Goal: Communication & Community: Connect with others

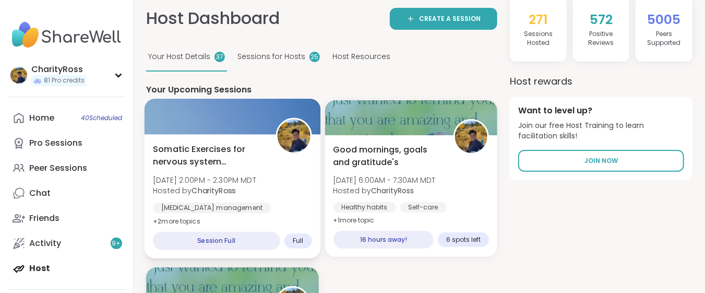
click at [221, 174] on span "[DATE] 2:00PM - 2:30PM MDT" at bounding box center [204, 179] width 103 height 10
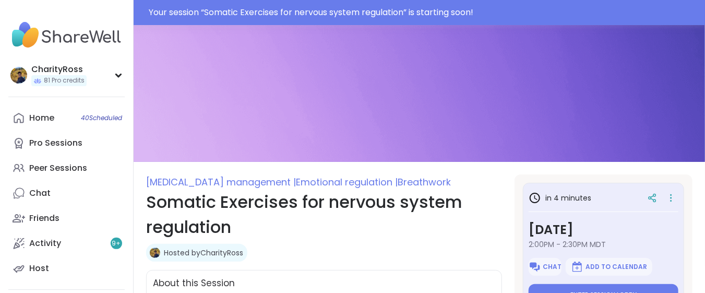
type textarea "*"
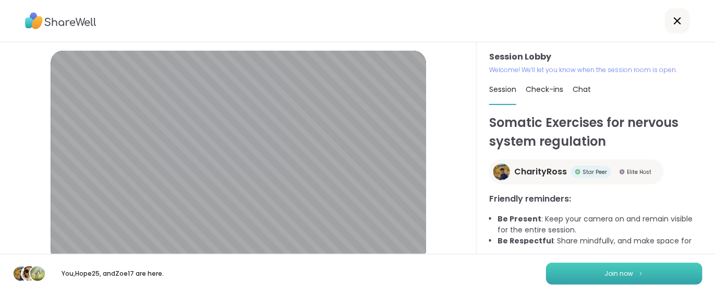
click at [576, 269] on button "Join now" at bounding box center [624, 273] width 157 height 22
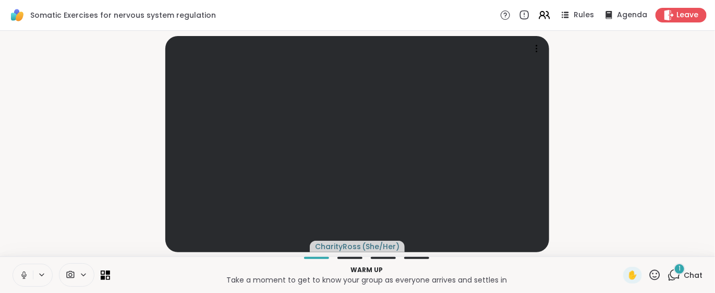
click at [670, 270] on icon at bounding box center [675, 273] width 10 height 9
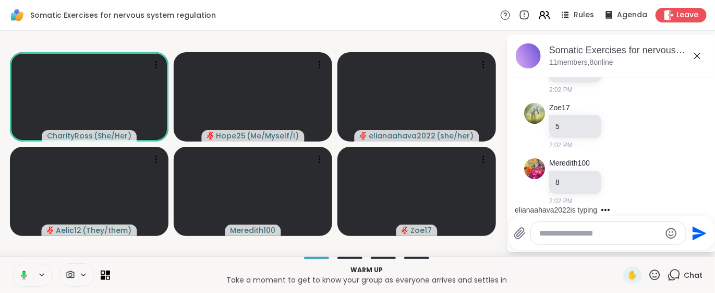
scroll to position [152, 0]
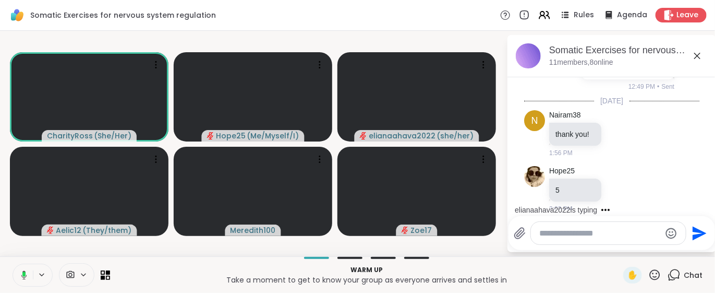
click at [543, 230] on textarea "Type your message" at bounding box center [600, 233] width 122 height 10
click at [544, 231] on textarea "Type your message" at bounding box center [600, 233] width 122 height 10
type textarea "*"
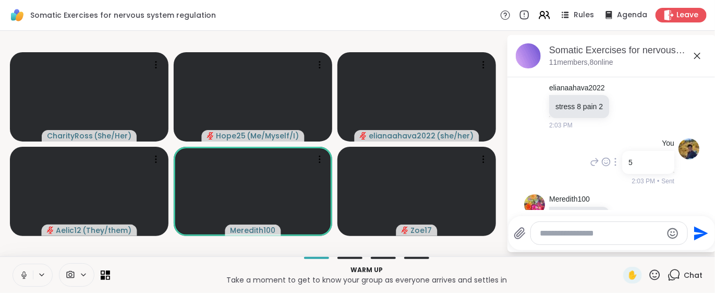
scroll to position [458, 0]
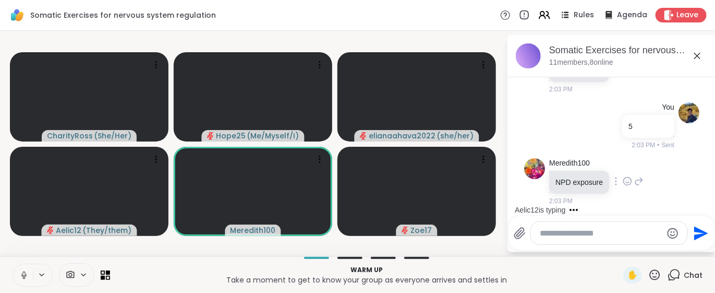
click at [625, 182] on icon at bounding box center [627, 181] width 9 height 10
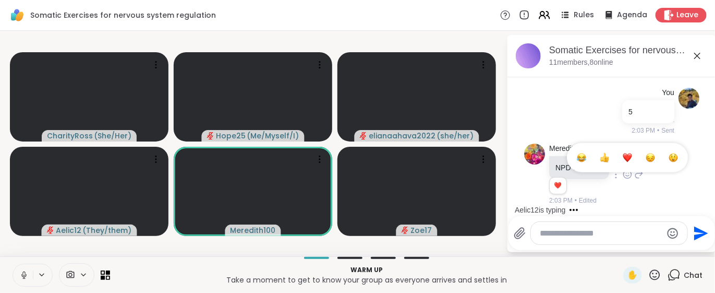
click at [625, 167] on button "Select Reaction: Heart" at bounding box center [627, 157] width 21 height 21
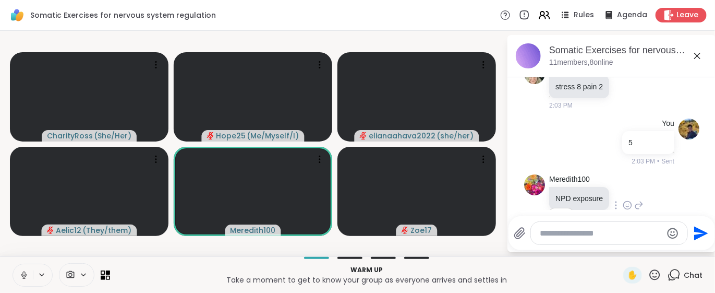
scroll to position [403, 0]
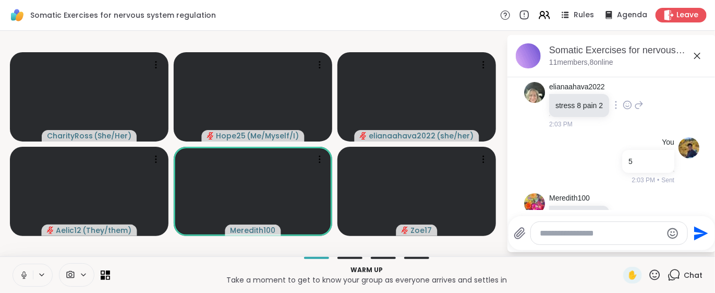
click at [625, 110] on icon at bounding box center [627, 105] width 9 height 10
click at [626, 93] on div "Select Reaction: Heart" at bounding box center [627, 87] width 9 height 9
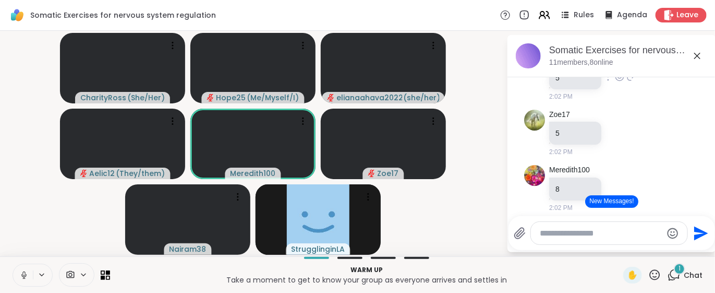
scroll to position [194, 0]
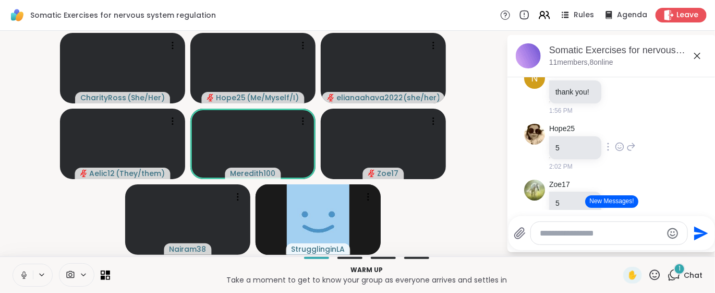
click at [619, 97] on icon at bounding box center [619, 91] width 9 height 10
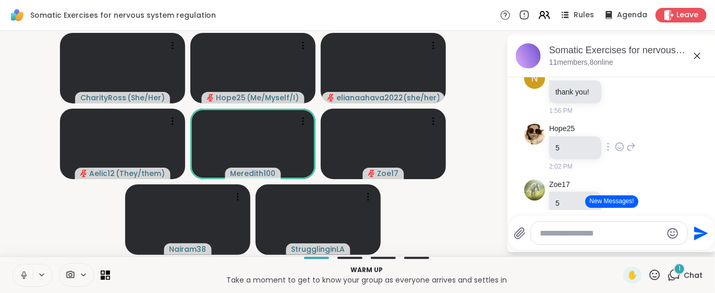
click at [620, 152] on icon at bounding box center [619, 146] width 9 height 10
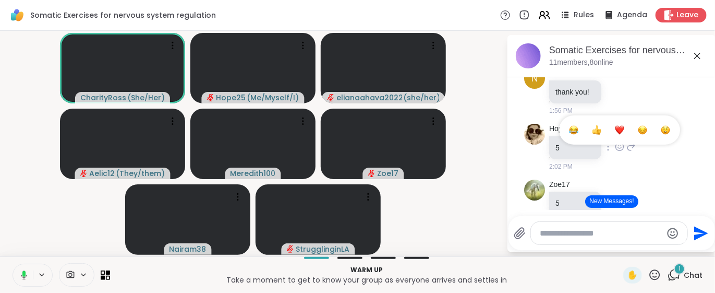
click at [613, 140] on button "Select Reaction: Heart" at bounding box center [619, 129] width 21 height 21
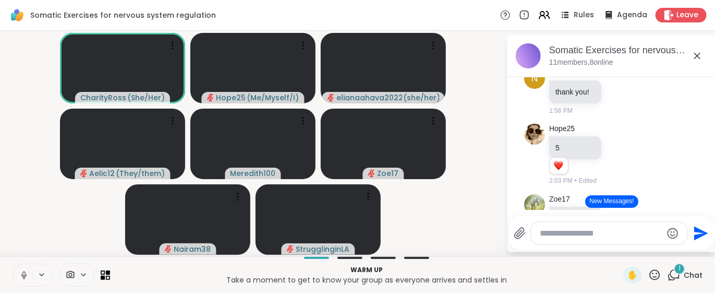
click at [619, 203] on button "New Messages!" at bounding box center [611, 201] width 53 height 13
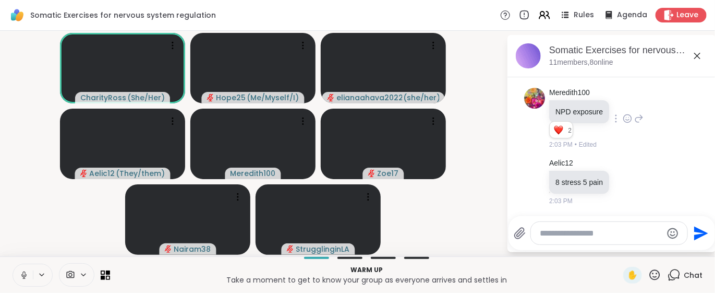
scroll to position [558, 0]
click at [627, 180] on icon at bounding box center [627, 181] width 9 height 10
click at [625, 163] on div "Select Reaction: Heart" at bounding box center [627, 164] width 9 height 9
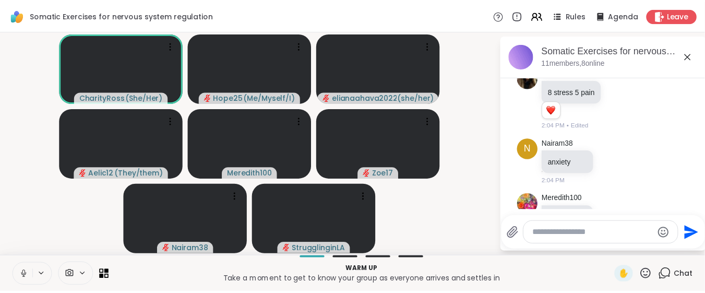
scroll to position [685, 0]
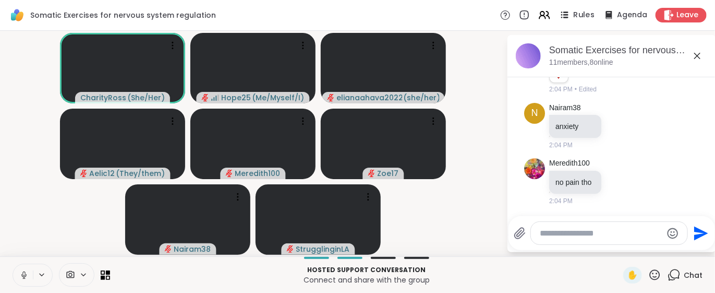
click at [576, 16] on span "Rules" at bounding box center [584, 15] width 21 height 11
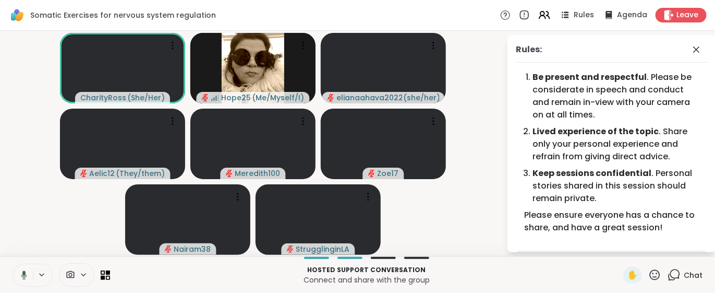
click at [649, 276] on icon at bounding box center [655, 274] width 13 height 13
click at [641, 249] on div "👍" at bounding box center [647, 247] width 19 height 17
click at [567, 280] on p "Connect and share with the group" at bounding box center [366, 279] width 501 height 10
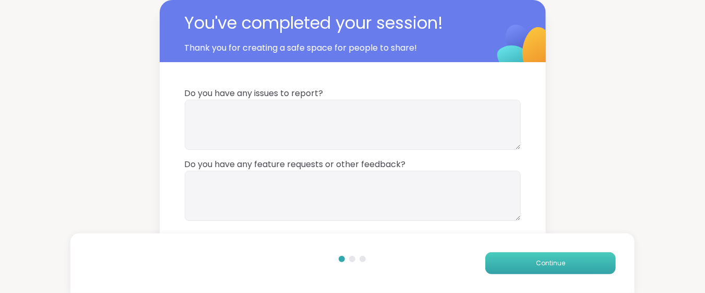
click at [536, 265] on span "Continue" at bounding box center [550, 262] width 29 height 9
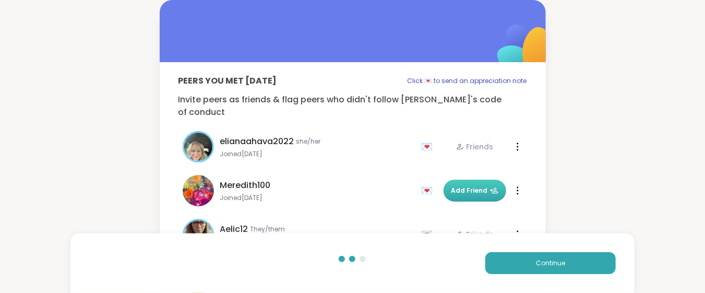
click at [451, 186] on span "Add Friend" at bounding box center [474, 190] width 47 height 9
click at [518, 260] on button "Continue" at bounding box center [550, 263] width 130 height 22
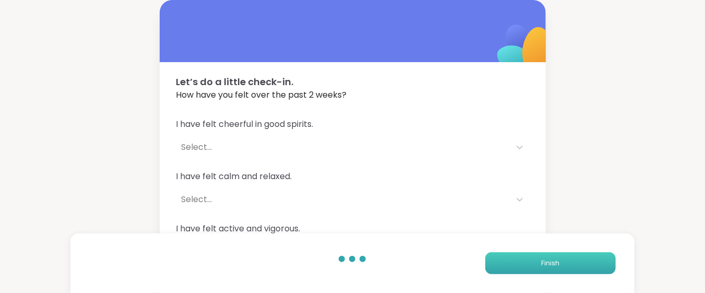
click at [518, 260] on button "Finish" at bounding box center [550, 263] width 130 height 22
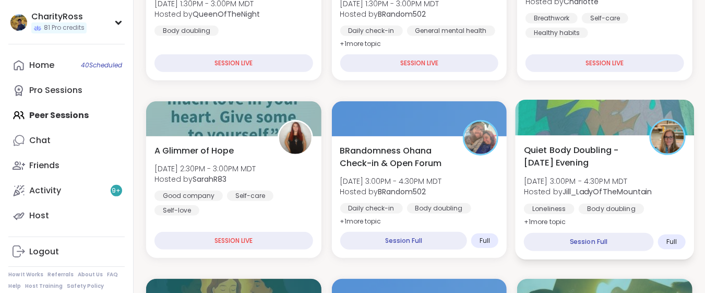
scroll to position [253, 0]
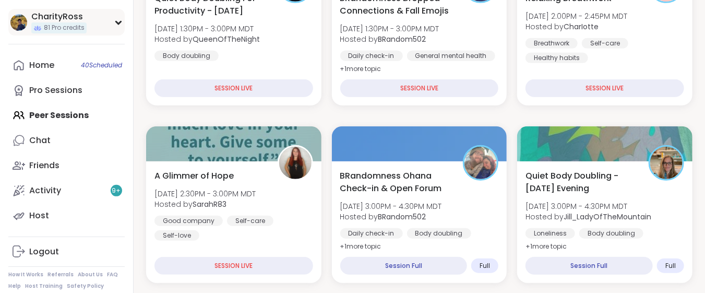
click at [38, 23] on div "81 Pro credits" at bounding box center [58, 27] width 55 height 11
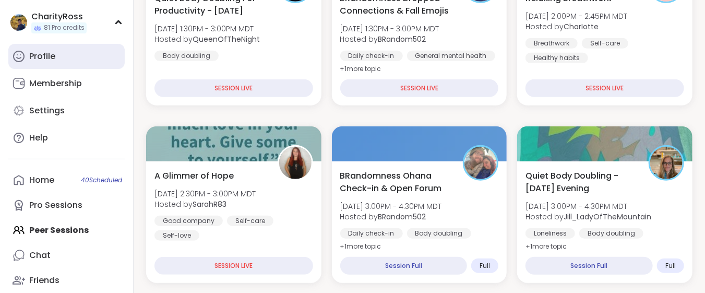
click at [76, 58] on link "Profile" at bounding box center [66, 56] width 116 height 25
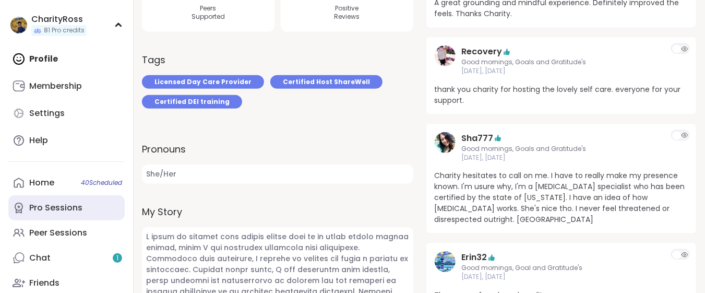
scroll to position [69, 0]
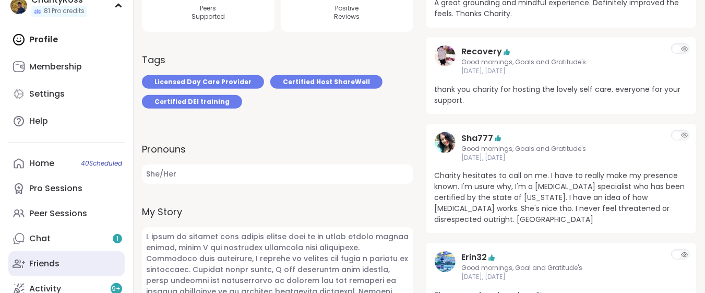
click at [45, 263] on div "Friends" at bounding box center [44, 263] width 30 height 11
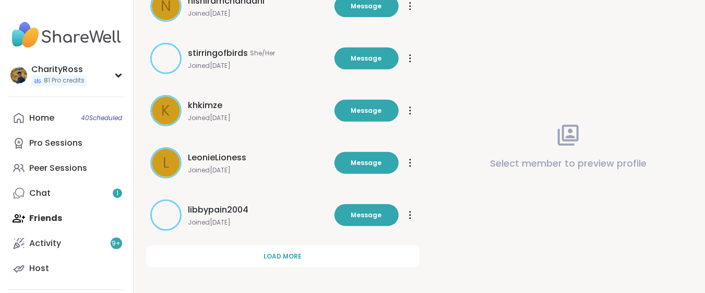
scroll to position [377, 0]
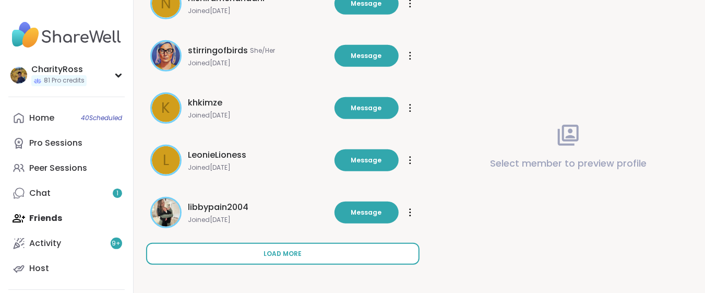
click at [259, 256] on button "Load more" at bounding box center [282, 254] width 273 height 22
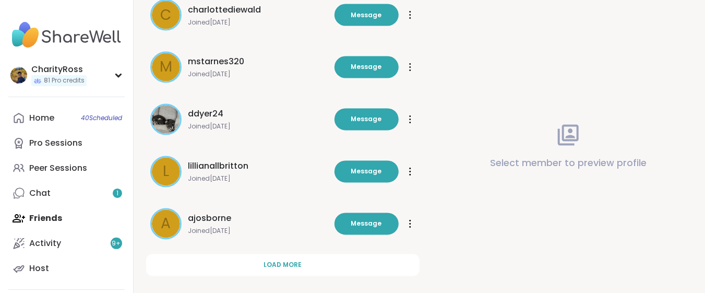
scroll to position [899, 0]
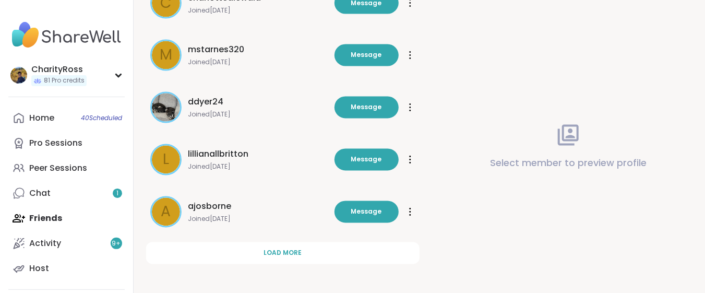
click at [259, 256] on button "Load more" at bounding box center [282, 253] width 273 height 22
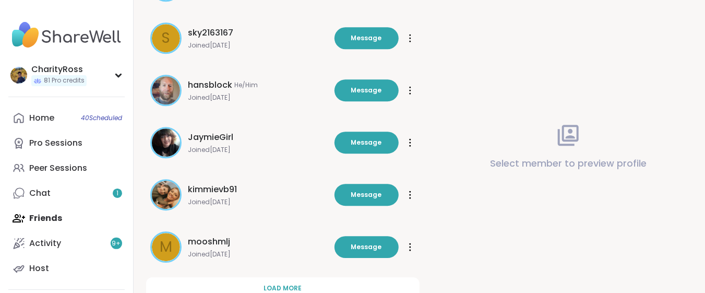
scroll to position [1420, 0]
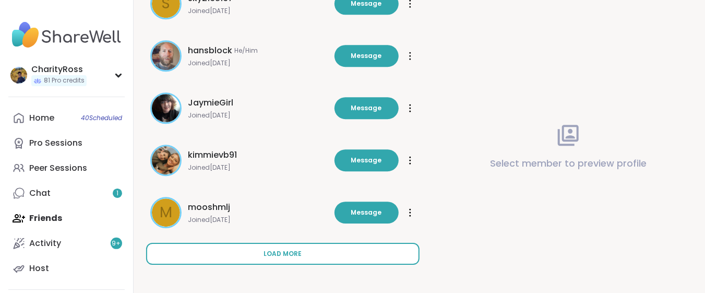
click at [259, 256] on button "Load more" at bounding box center [282, 254] width 273 height 22
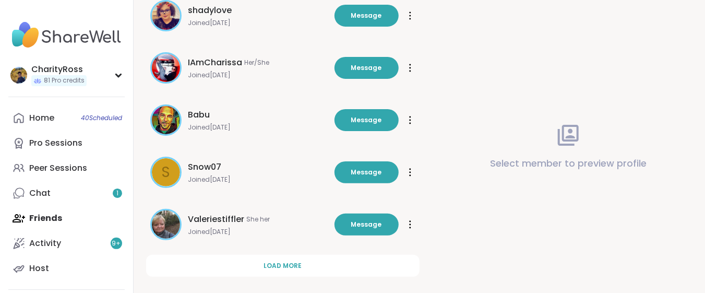
scroll to position [1942, 0]
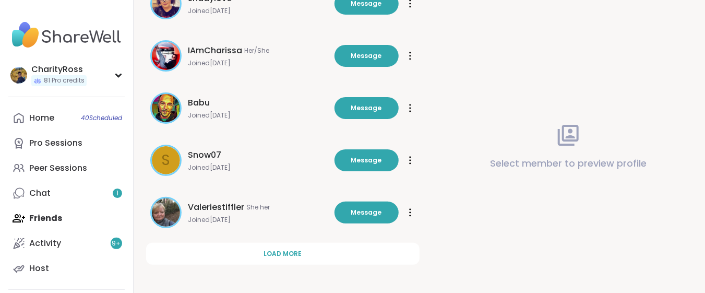
click at [259, 256] on button "Load more" at bounding box center [282, 254] width 273 height 22
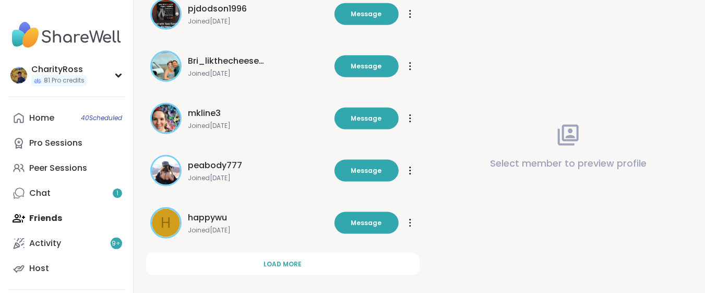
scroll to position [2464, 0]
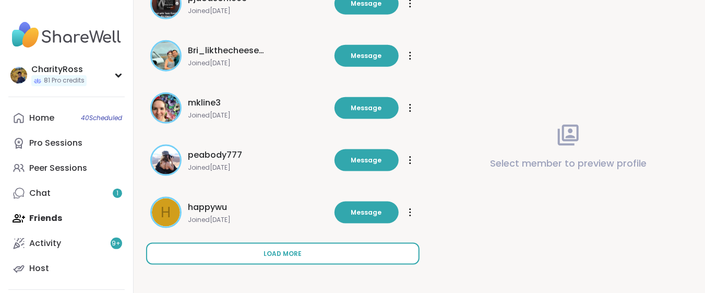
click at [261, 253] on button "Load more" at bounding box center [282, 254] width 273 height 22
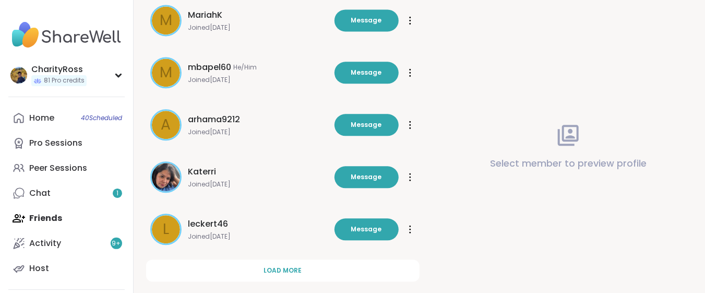
scroll to position [2985, 0]
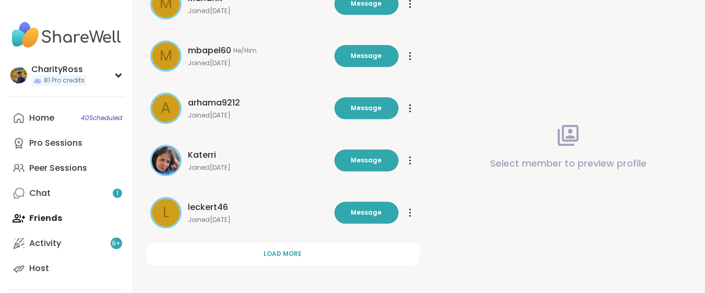
click at [261, 254] on button "Load more" at bounding box center [282, 254] width 273 height 22
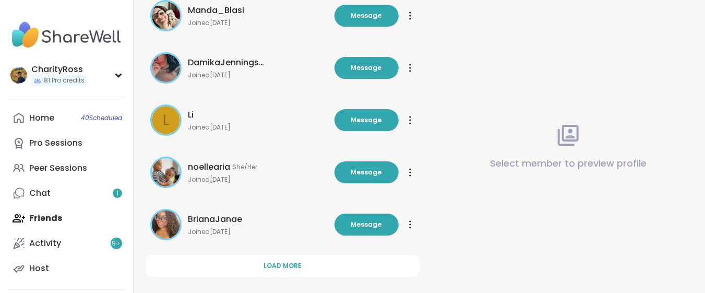
scroll to position [3507, 0]
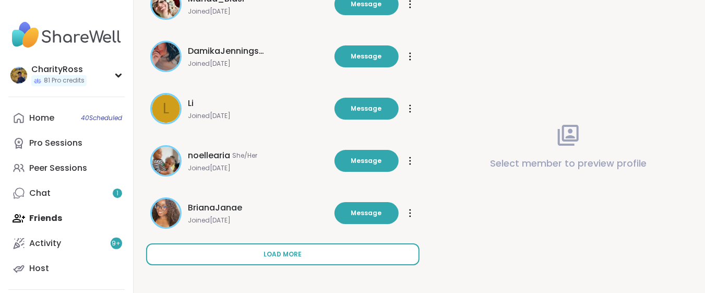
click at [261, 253] on button "Load more" at bounding box center [282, 254] width 273 height 22
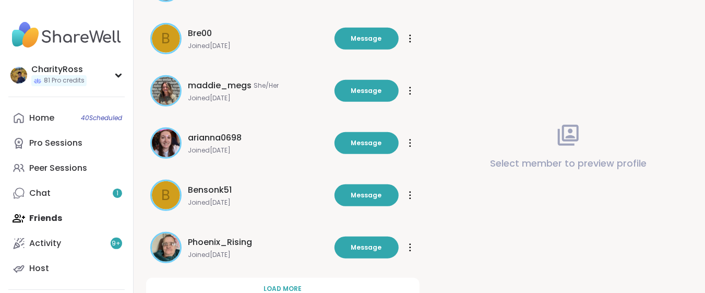
scroll to position [4029, 0]
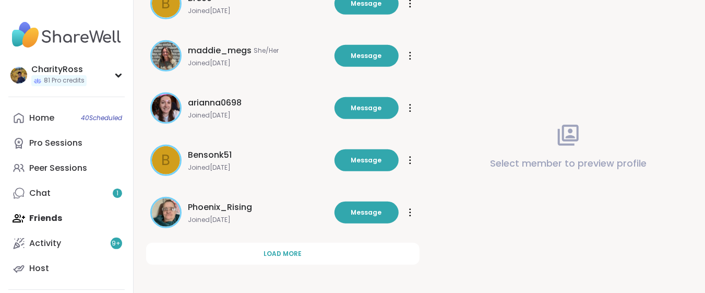
click at [261, 254] on button "Load more" at bounding box center [282, 254] width 273 height 22
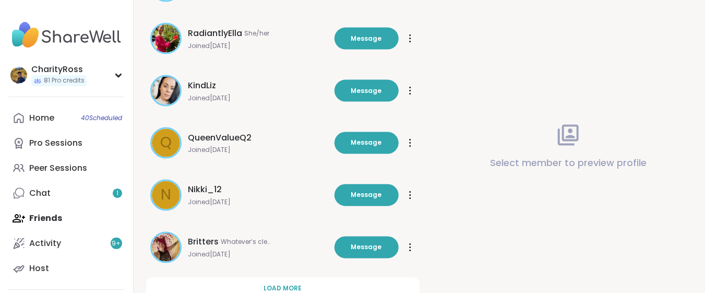
scroll to position [4550, 0]
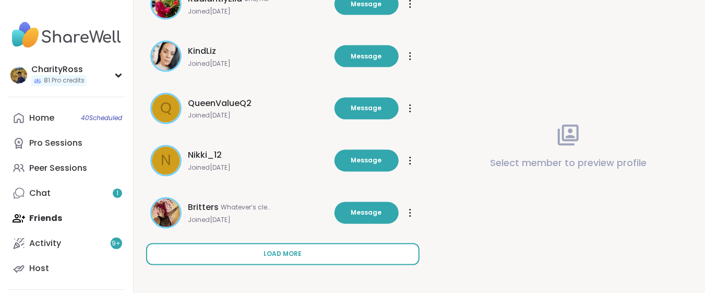
click at [261, 253] on button "Load more" at bounding box center [282, 254] width 273 height 22
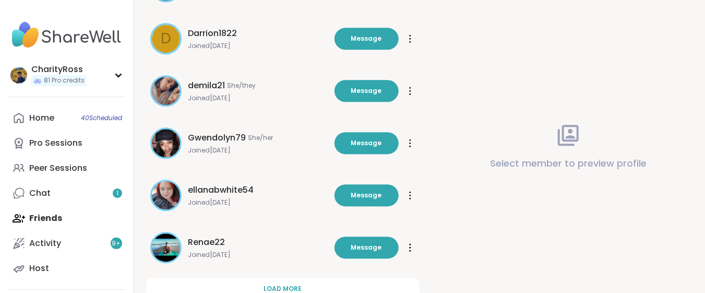
scroll to position [5072, 0]
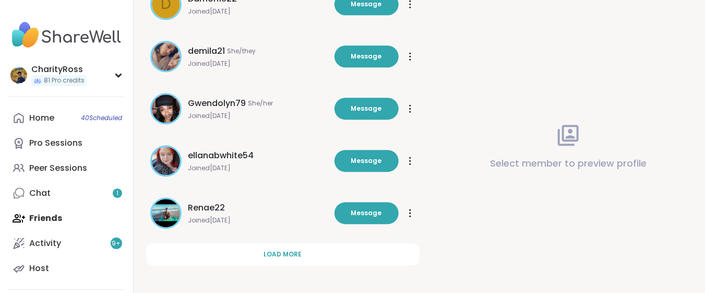
click at [261, 253] on button "Load more" at bounding box center [282, 254] width 273 height 22
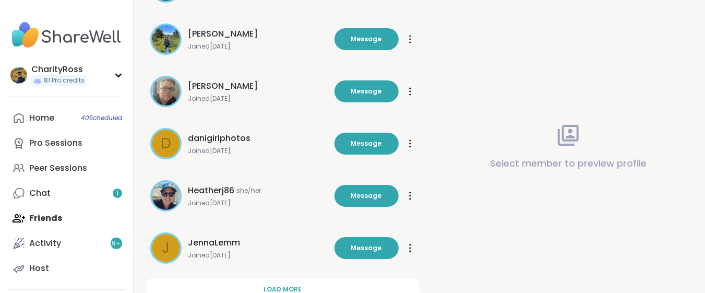
scroll to position [5593, 0]
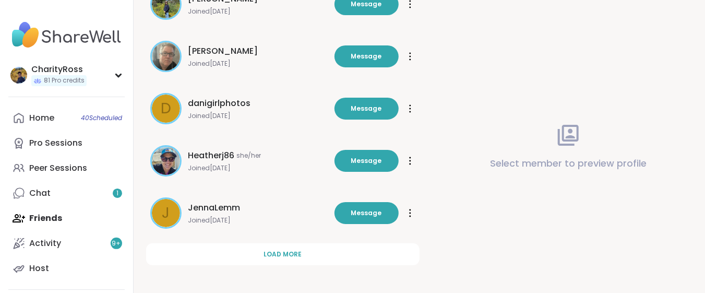
click at [261, 253] on button "Load more" at bounding box center [282, 254] width 273 height 22
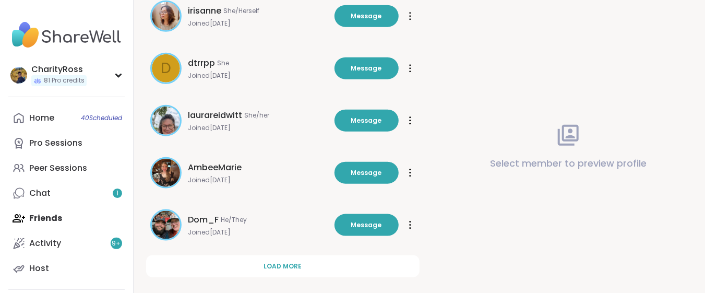
scroll to position [6115, 0]
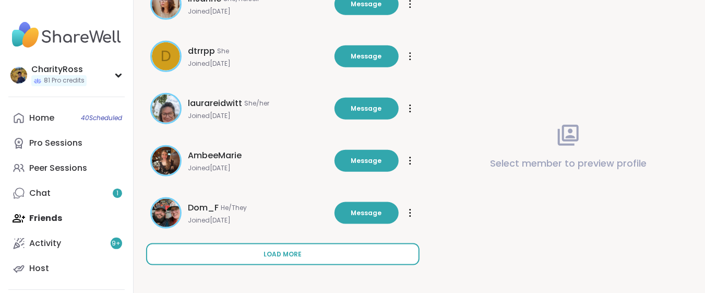
click at [261, 252] on button "Load more" at bounding box center [282, 254] width 273 height 22
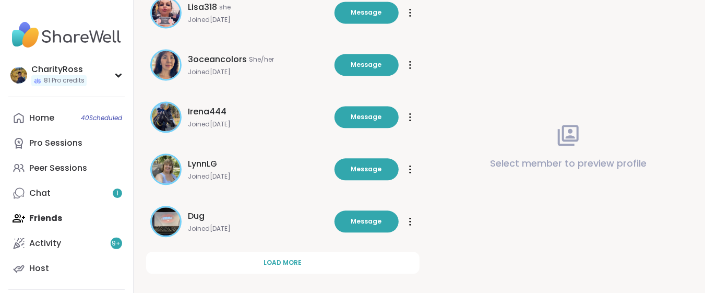
scroll to position [6636, 0]
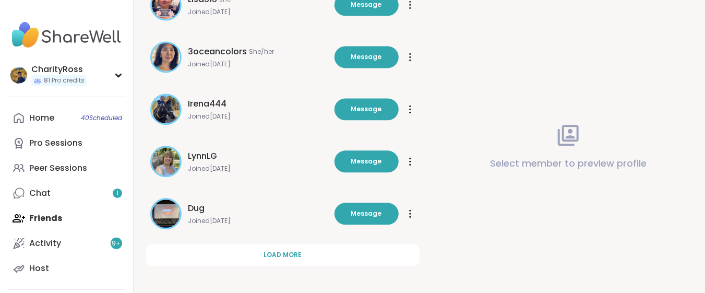
click at [261, 252] on button "Load more" at bounding box center [282, 255] width 273 height 22
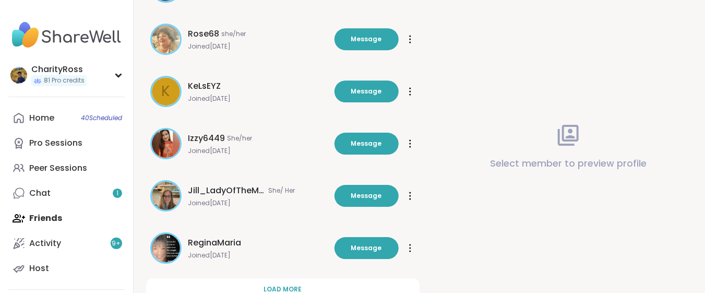
scroll to position [7159, 0]
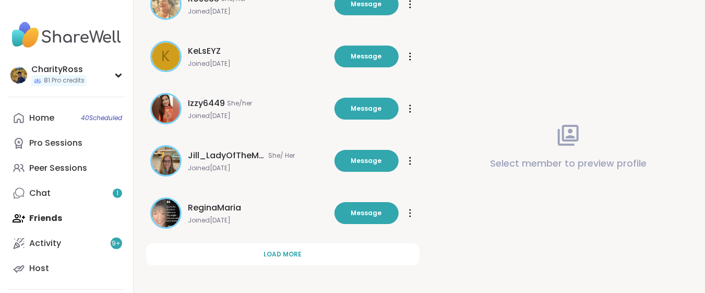
click at [261, 252] on button "Load more" at bounding box center [282, 254] width 273 height 22
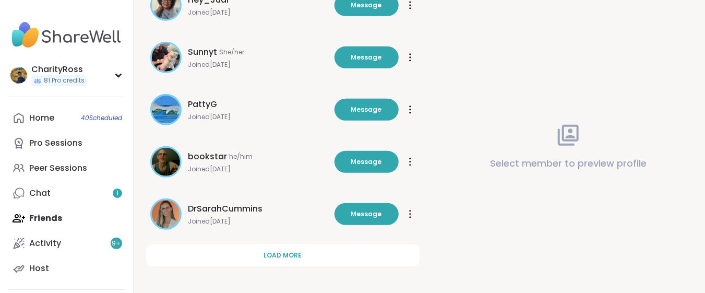
scroll to position [7680, 0]
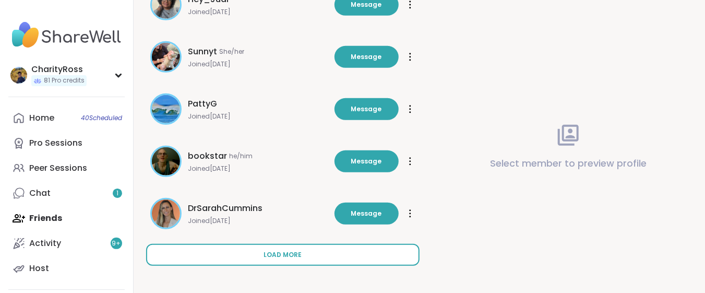
click at [261, 251] on button "Load more" at bounding box center [282, 255] width 273 height 22
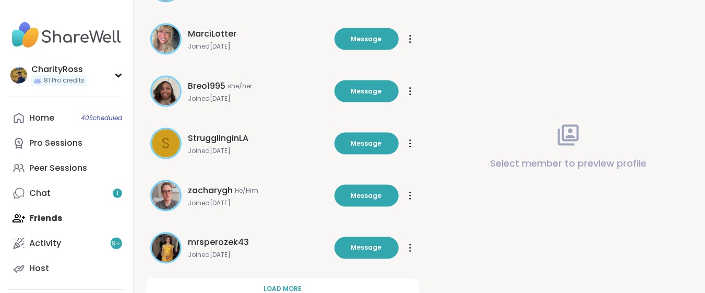
scroll to position [8202, 0]
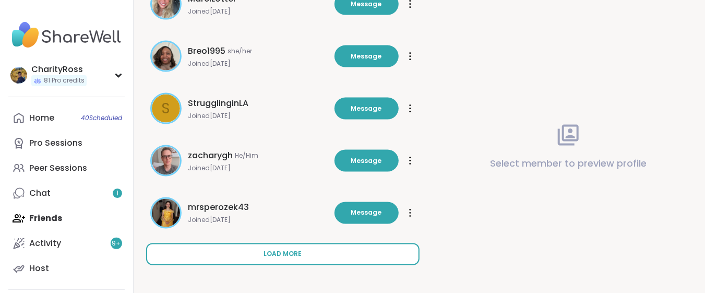
click at [261, 251] on button "Load more" at bounding box center [282, 254] width 273 height 22
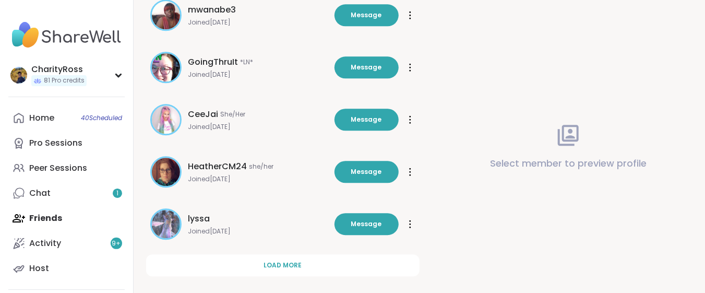
scroll to position [8723, 0]
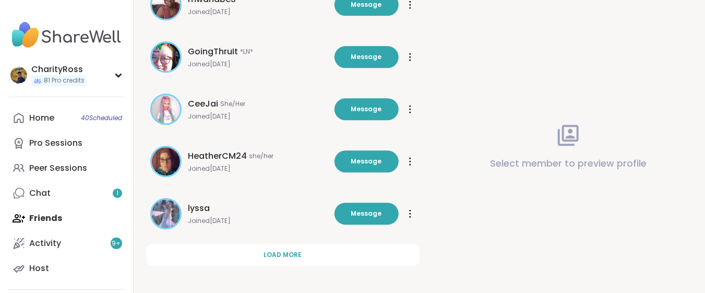
click at [261, 251] on button "Load more" at bounding box center [282, 255] width 273 height 22
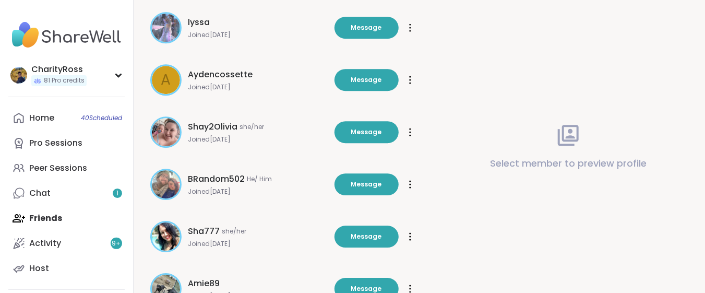
scroll to position [8932, 0]
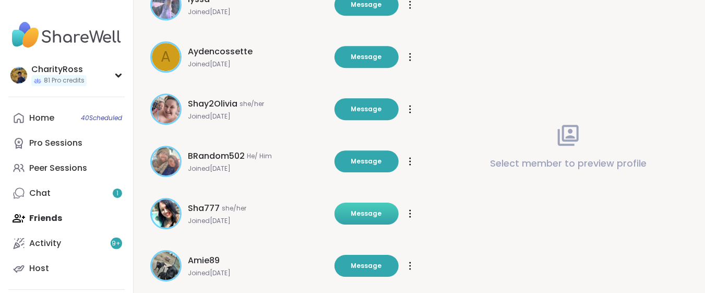
click at [346, 208] on button "Message" at bounding box center [366, 213] width 64 height 22
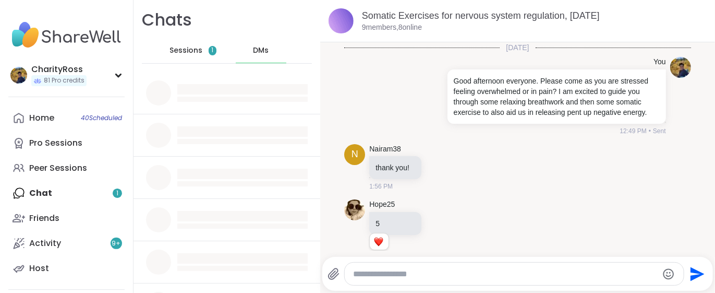
scroll to position [515, 0]
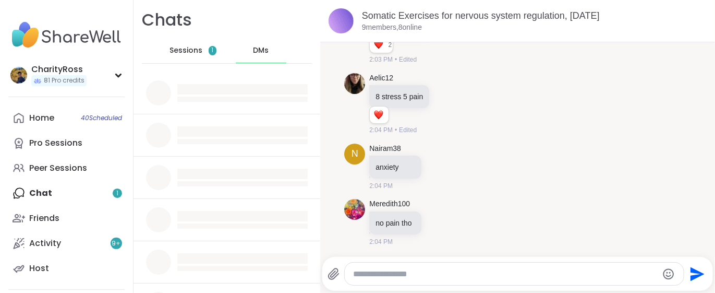
click at [261, 52] on span "DMs" at bounding box center [261, 50] width 16 height 10
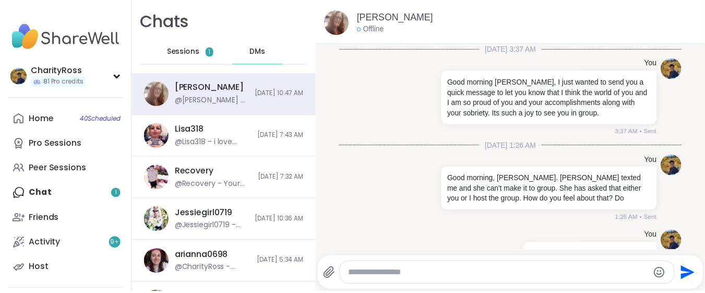
scroll to position [588, 0]
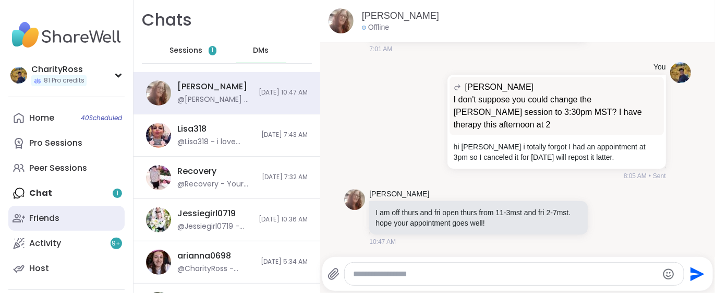
click at [72, 217] on link "Friends" at bounding box center [66, 218] width 116 height 25
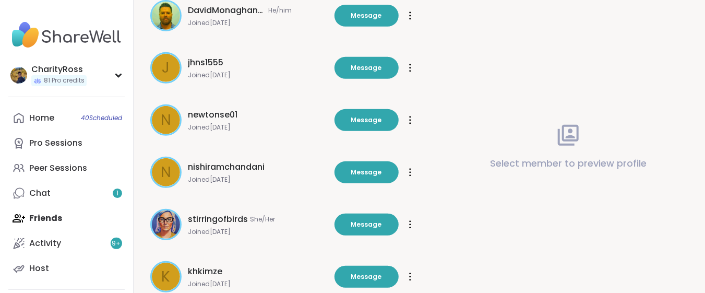
scroll to position [377, 0]
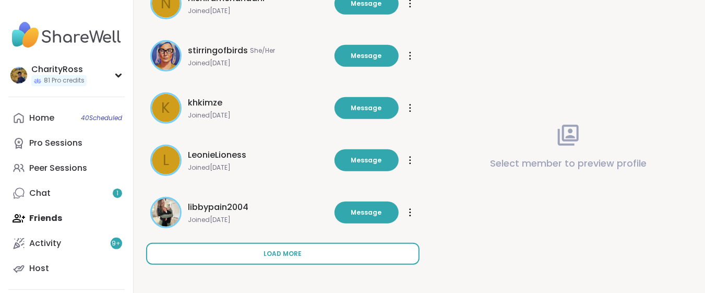
click at [315, 251] on button "Load more" at bounding box center [282, 254] width 273 height 22
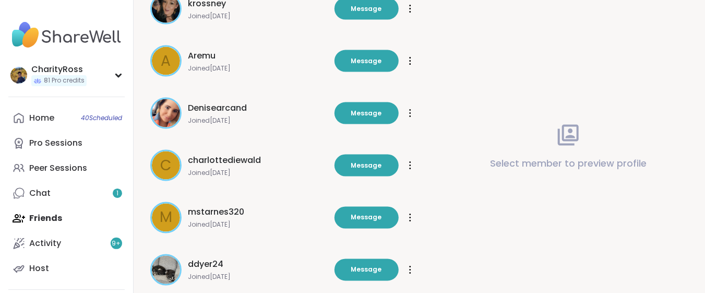
scroll to position [864, 0]
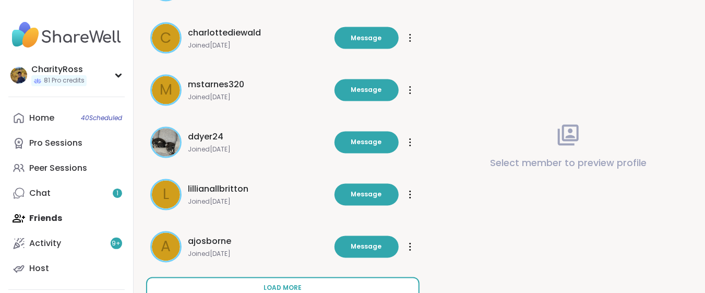
click at [313, 281] on button "Load more" at bounding box center [282, 288] width 273 height 22
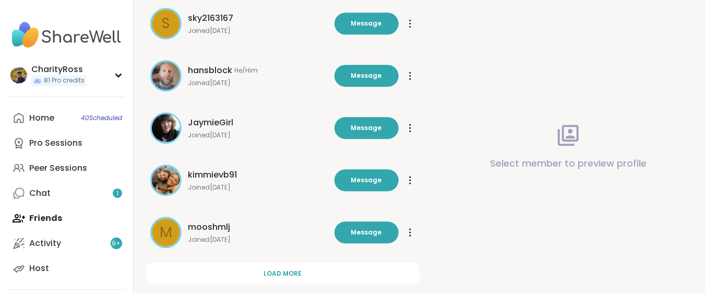
scroll to position [1420, 0]
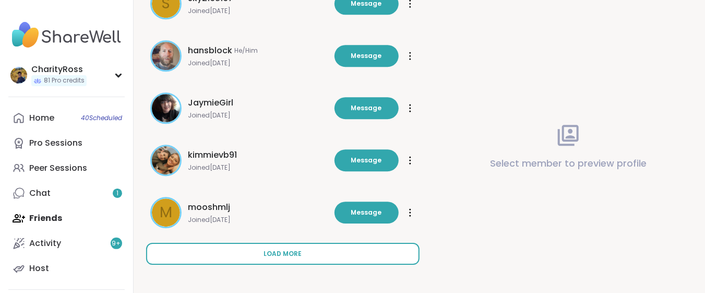
click at [321, 253] on button "Load more" at bounding box center [282, 254] width 273 height 22
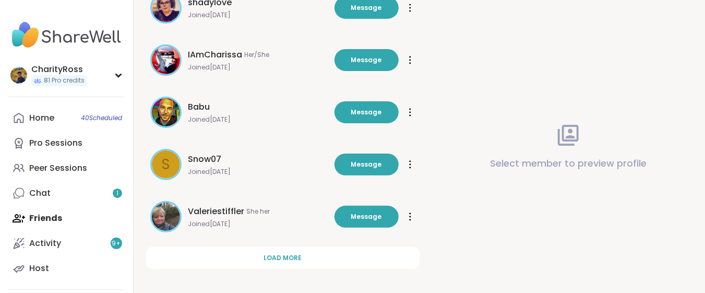
scroll to position [1942, 0]
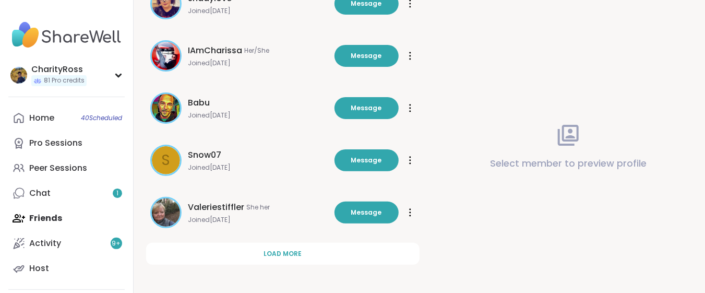
click at [321, 254] on button "Load more" at bounding box center [282, 254] width 273 height 22
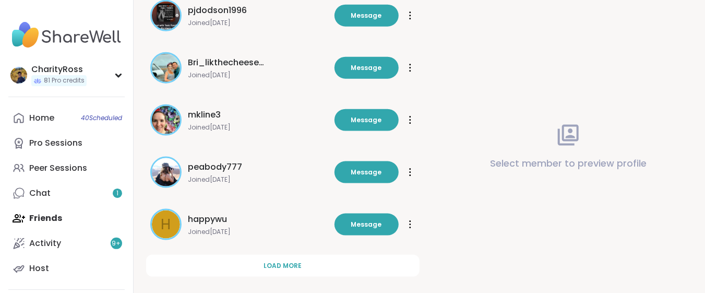
scroll to position [2464, 0]
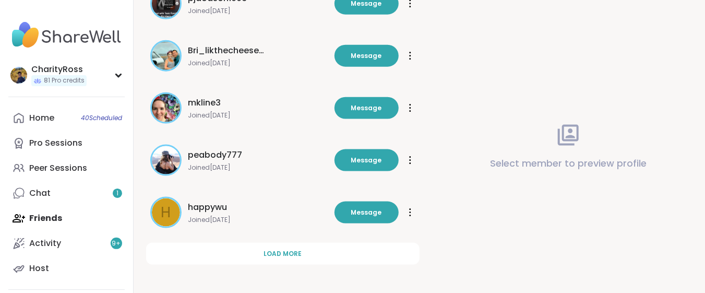
click at [321, 254] on button "Load more" at bounding box center [282, 254] width 273 height 22
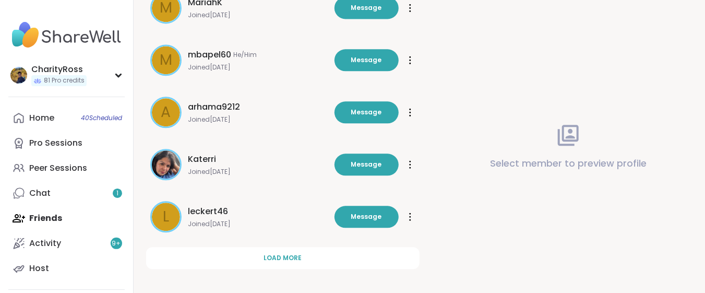
scroll to position [2985, 0]
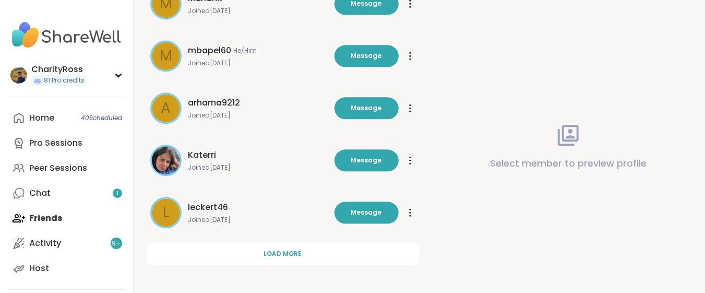
click at [291, 257] on span "Load more" at bounding box center [282, 253] width 38 height 9
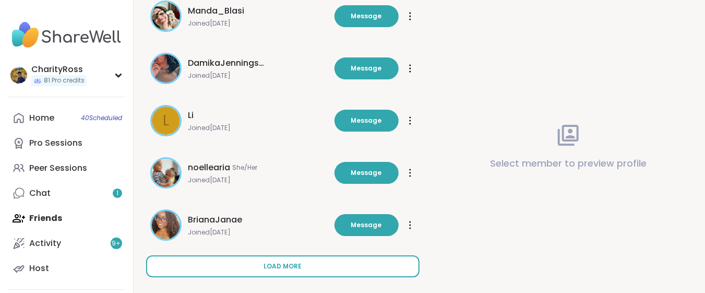
scroll to position [3507, 0]
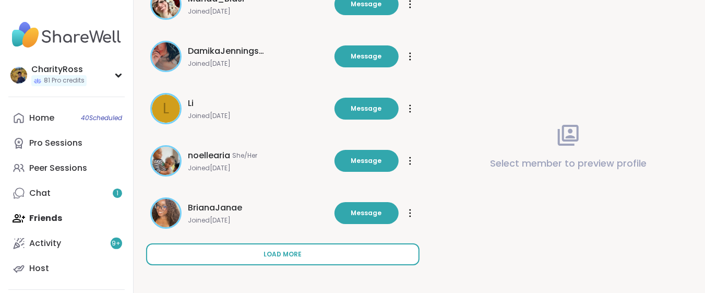
click at [291, 258] on button "Load more" at bounding box center [282, 254] width 273 height 22
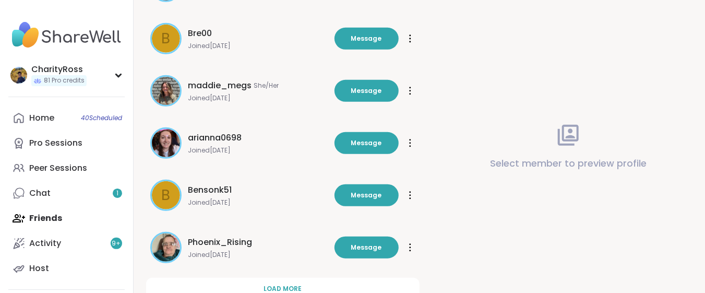
scroll to position [4029, 0]
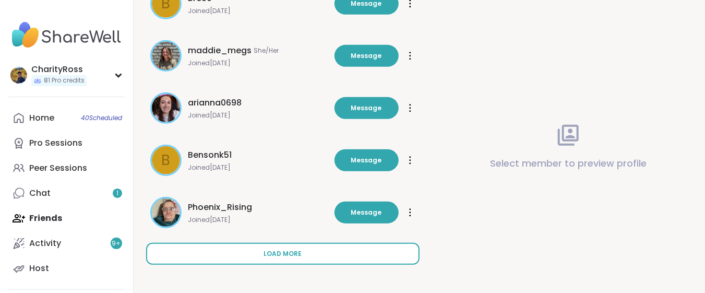
click at [291, 257] on button "Load more" at bounding box center [282, 254] width 273 height 22
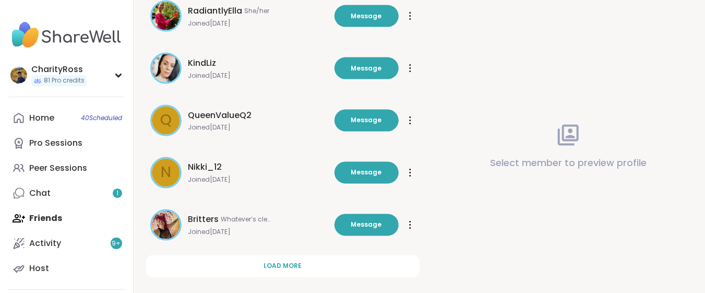
scroll to position [4550, 0]
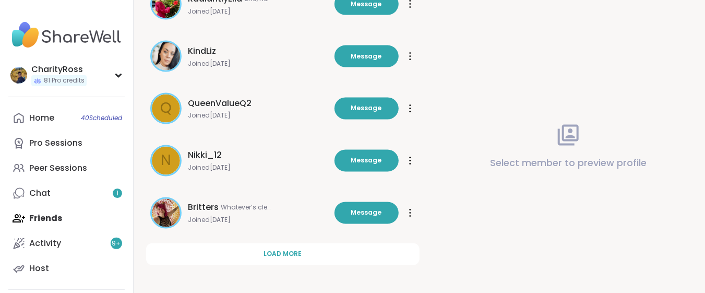
click at [291, 257] on span "Load more" at bounding box center [282, 253] width 38 height 9
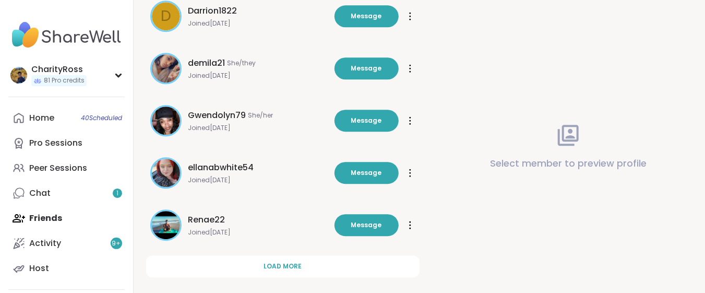
scroll to position [5072, 0]
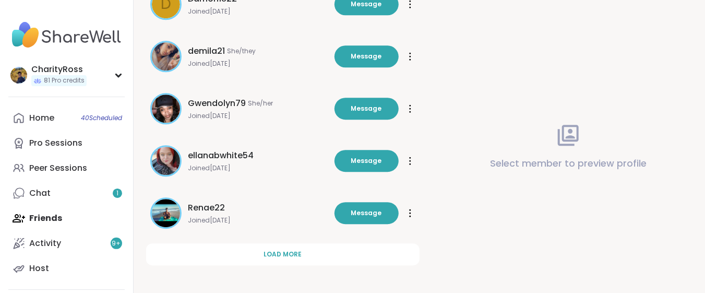
click at [291, 257] on span "Load more" at bounding box center [282, 253] width 38 height 9
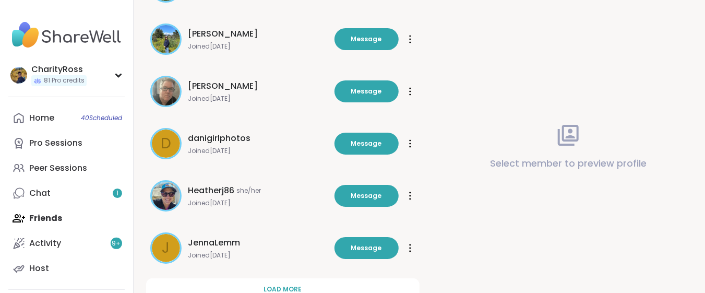
scroll to position [5593, 0]
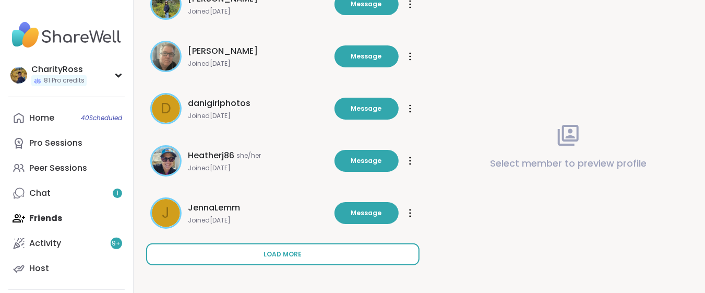
click at [291, 256] on span "Load more" at bounding box center [282, 253] width 38 height 9
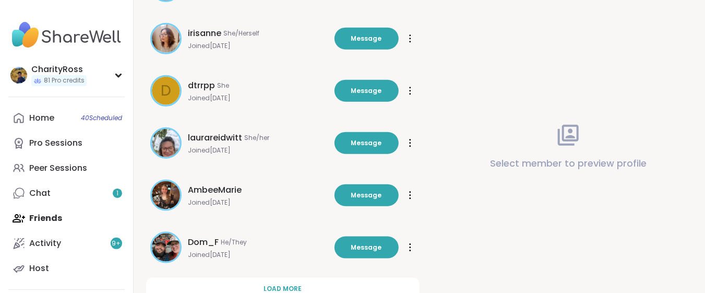
scroll to position [6115, 0]
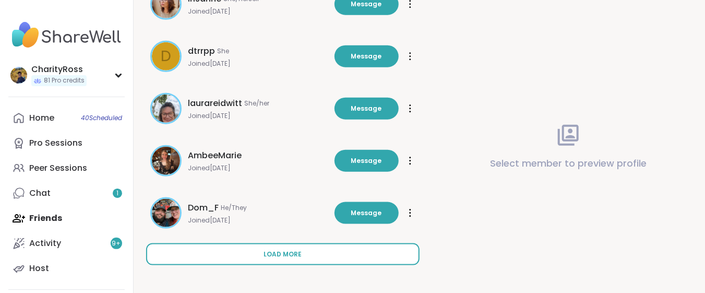
click at [291, 256] on span "Load more" at bounding box center [282, 253] width 38 height 9
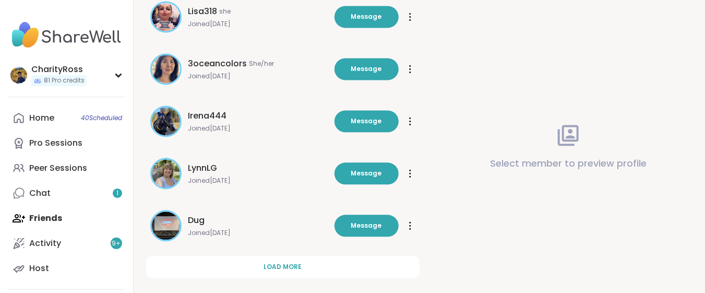
scroll to position [6636, 0]
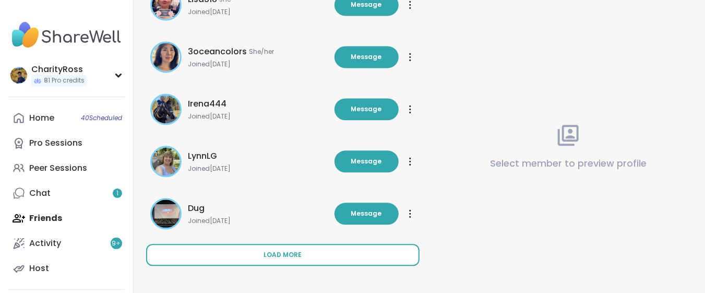
click at [291, 255] on span "Load more" at bounding box center [282, 254] width 38 height 9
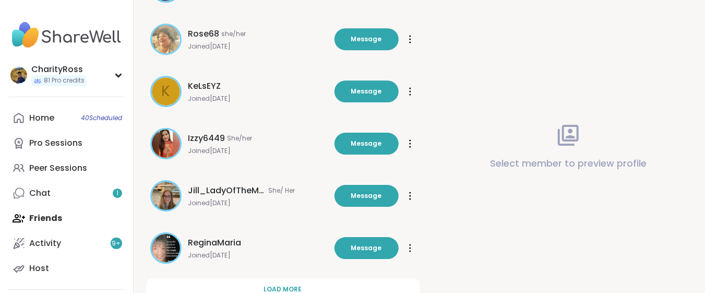
scroll to position [7159, 0]
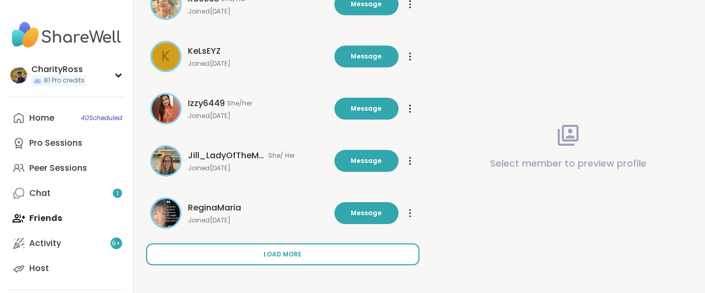
click at [291, 254] on span "Load more" at bounding box center [282, 253] width 38 height 9
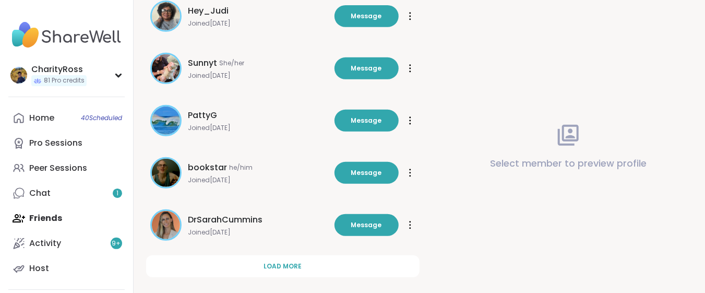
scroll to position [7680, 0]
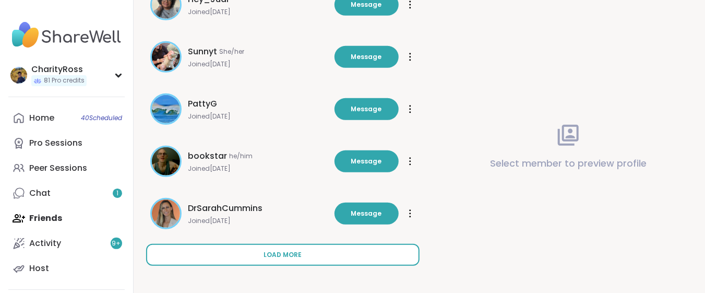
click at [291, 254] on span "Load more" at bounding box center [282, 254] width 38 height 9
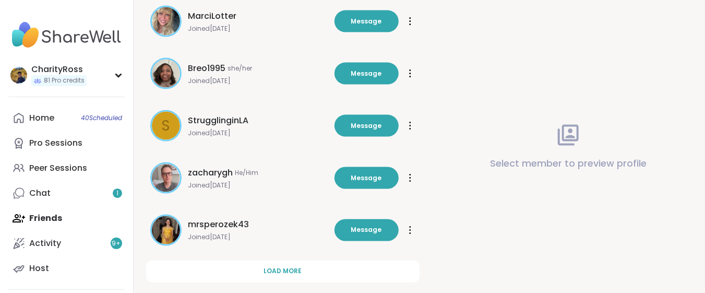
scroll to position [8202, 0]
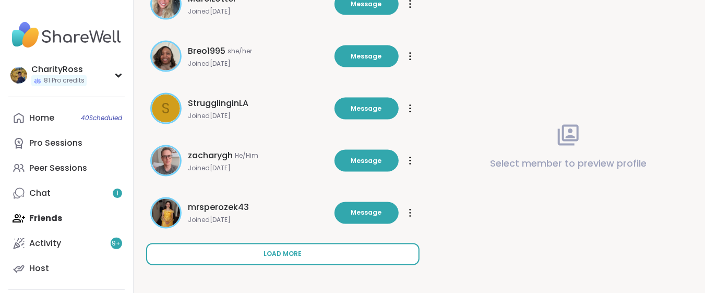
click at [291, 254] on span "Load more" at bounding box center [282, 253] width 38 height 9
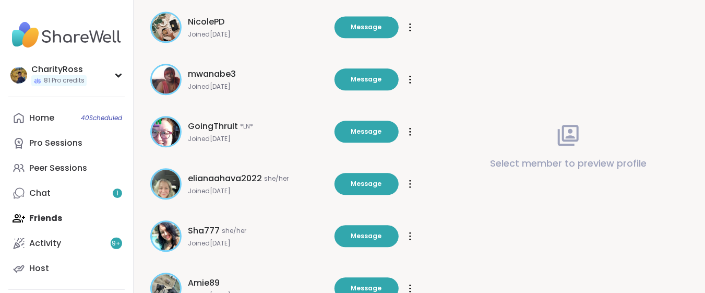
scroll to position [8619, 0]
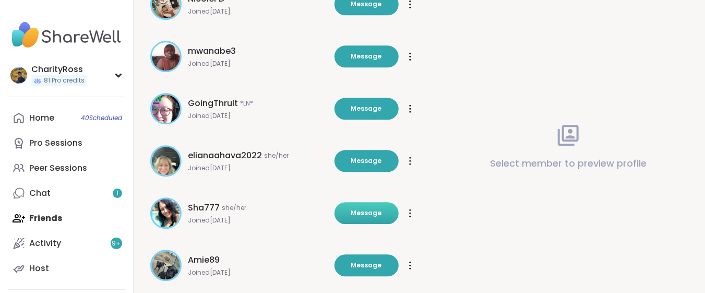
click at [352, 213] on button "Message" at bounding box center [366, 213] width 64 height 22
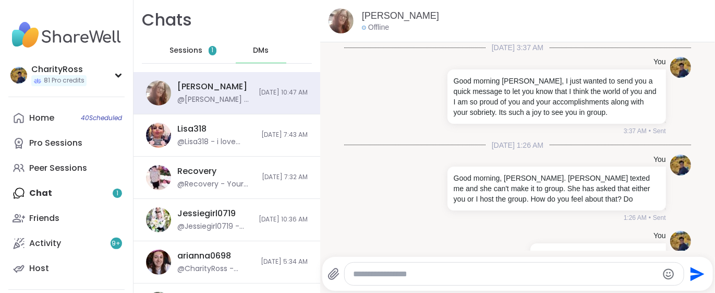
scroll to position [588, 0]
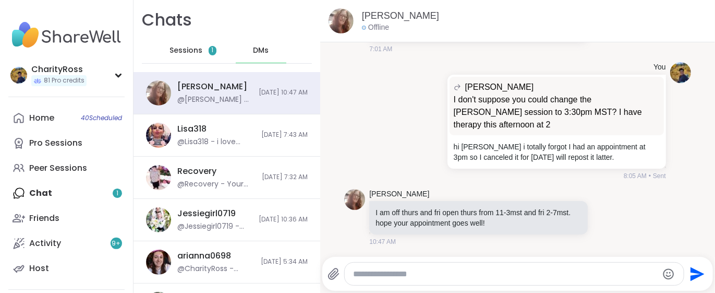
click at [253, 50] on span "DMs" at bounding box center [261, 50] width 16 height 10
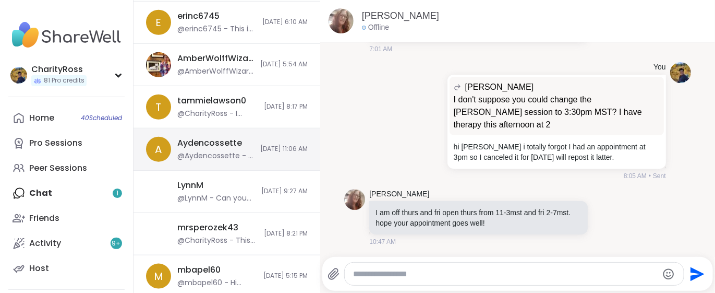
scroll to position [417, 0]
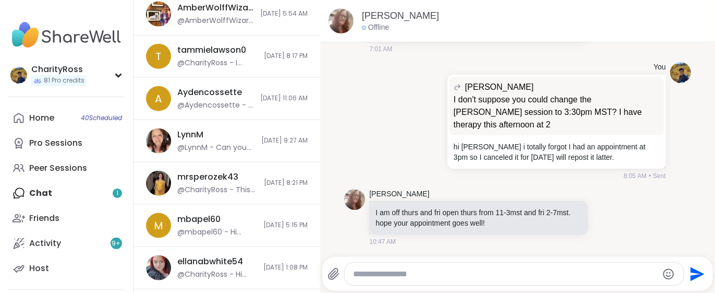
click at [110, 198] on div "Home 40 Scheduled Pro Sessions Peer Sessions Chat 1 Friends Activity 9 + Host" at bounding box center [66, 192] width 116 height 175
click at [37, 191] on div "Home 40 Scheduled Pro Sessions Peer Sessions Chat 1 Friends Activity 9 + Host" at bounding box center [66, 192] width 116 height 175
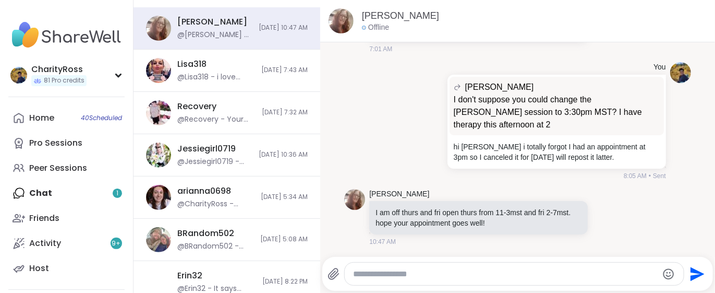
scroll to position [0, 0]
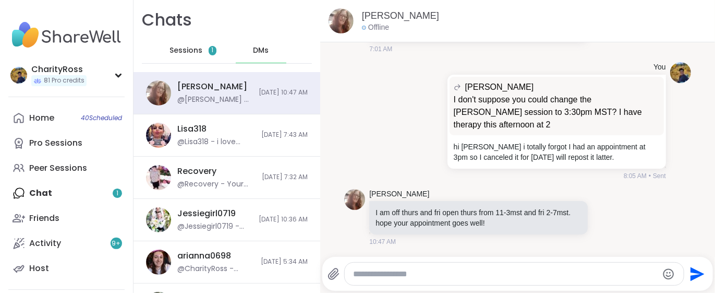
click at [194, 52] on span "Sessions" at bounding box center [186, 50] width 33 height 10
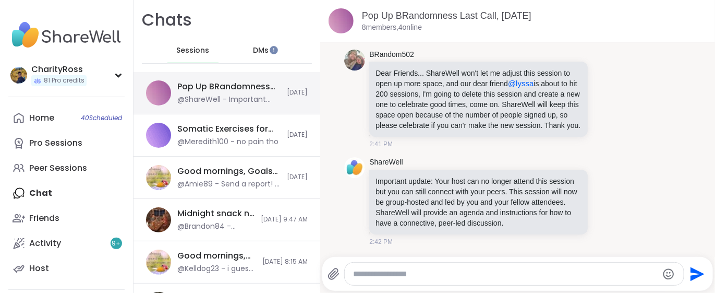
click at [213, 93] on div "Pop Up BRandomness Last Call, Sep 08 @ShareWell - Important update: Your host c…" at bounding box center [228, 93] width 103 height 24
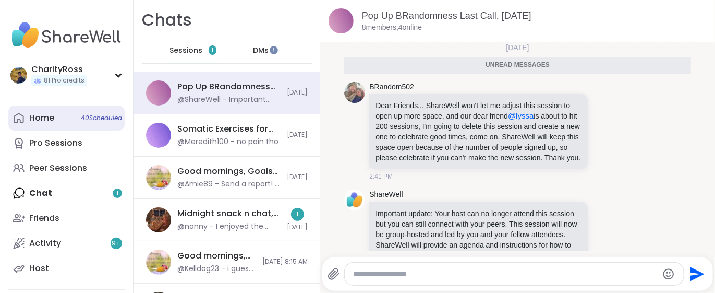
click at [66, 112] on link "Home 40 Scheduled" at bounding box center [66, 117] width 116 height 25
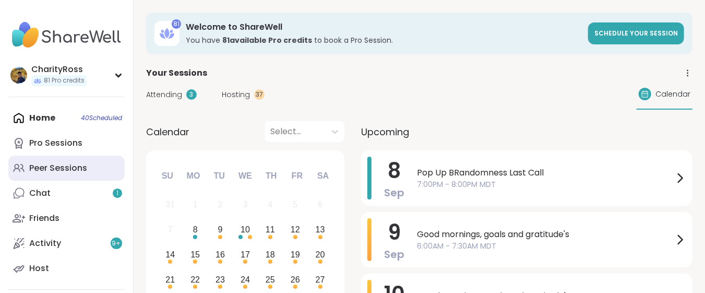
click at [92, 165] on link "Peer Sessions" at bounding box center [66, 167] width 116 height 25
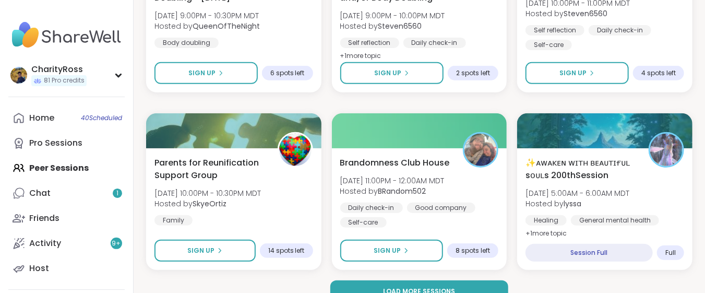
scroll to position [2059, 0]
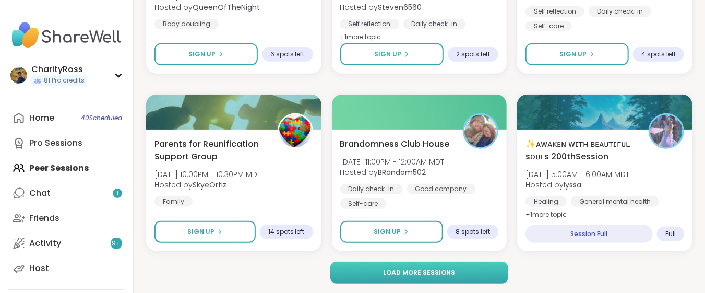
click at [452, 272] on span "Load more sessions" at bounding box center [419, 272] width 72 height 9
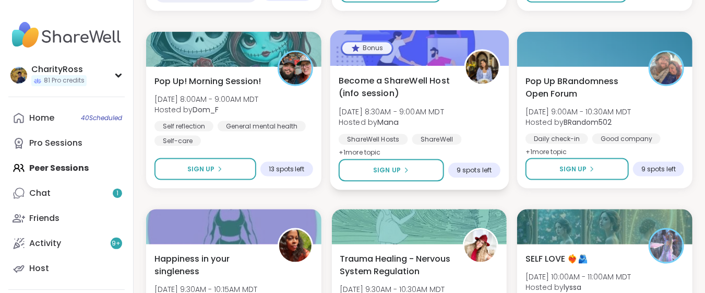
scroll to position [2546, 0]
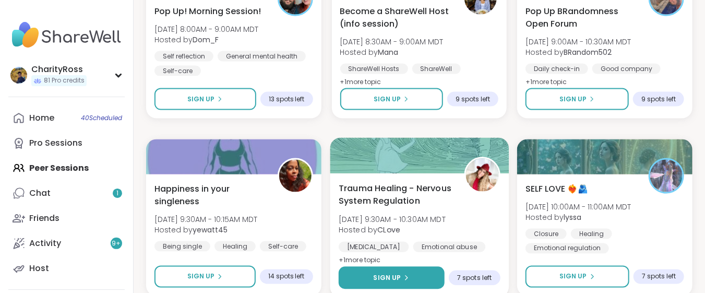
click at [418, 284] on button "Sign Up" at bounding box center [392, 278] width 106 height 22
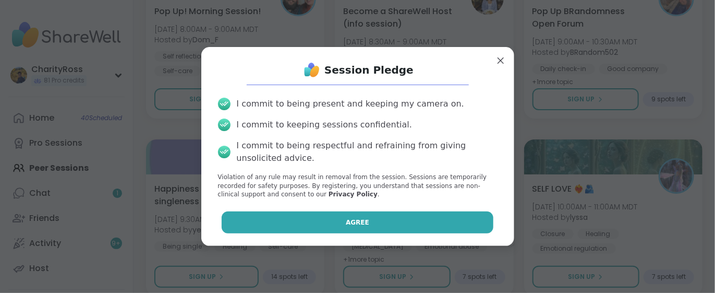
click at [416, 223] on button "Agree" at bounding box center [358, 222] width 272 height 22
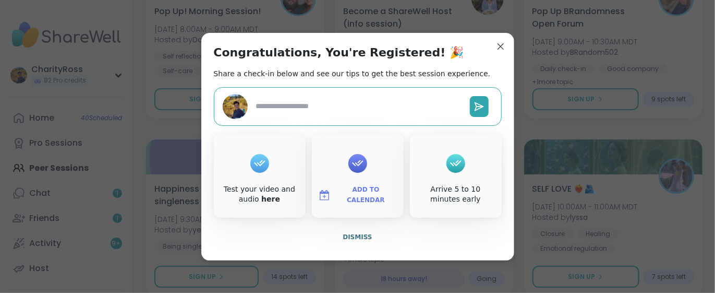
type textarea "*"
click at [365, 193] on span "Add to Calendar" at bounding box center [366, 195] width 63 height 20
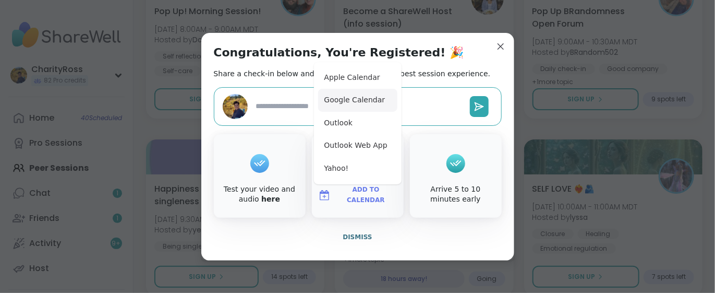
click at [357, 97] on button "Google Calendar" at bounding box center [357, 100] width 79 height 23
click at [355, 235] on span "Dismiss" at bounding box center [357, 236] width 29 height 7
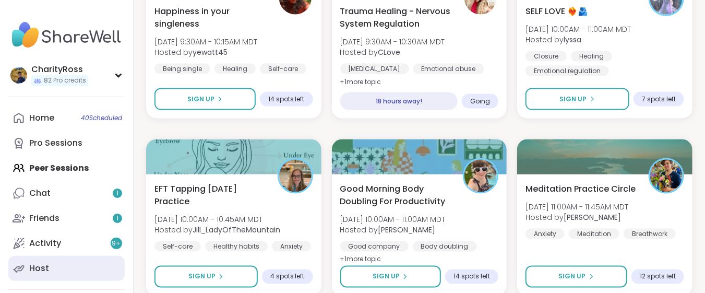
click at [74, 266] on link "Host" at bounding box center [66, 268] width 116 height 25
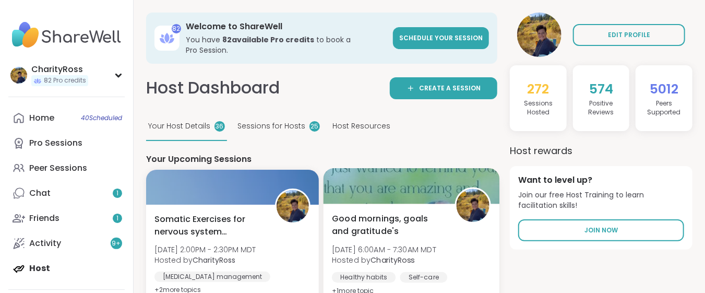
click at [467, 225] on div "Good mornings, goals and gratitude's Tue, Sep 09 | 6:00AM - 7:30AM MDT Hosted b…" at bounding box center [411, 254] width 159 height 85
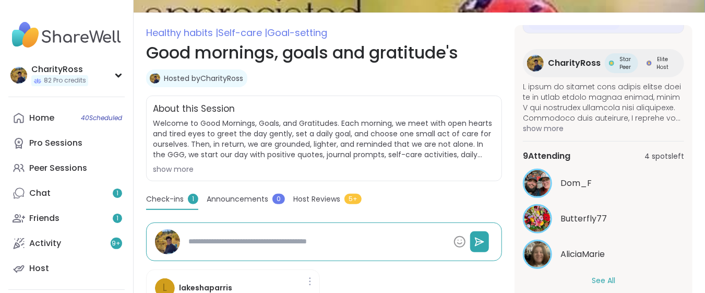
scroll to position [139, 0]
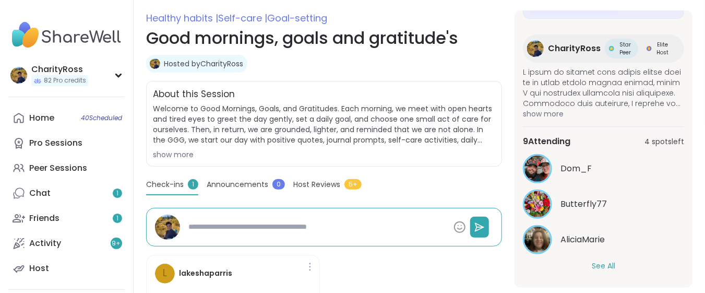
click at [592, 269] on button "See All" at bounding box center [603, 265] width 23 height 11
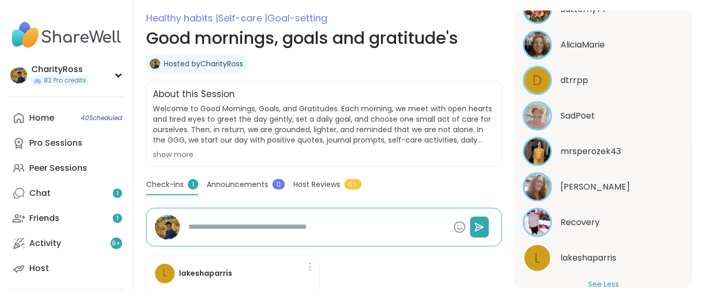
scroll to position [362, 0]
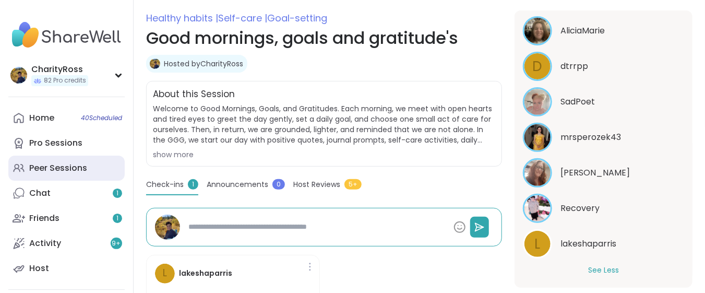
click at [38, 172] on div "Peer Sessions" at bounding box center [58, 167] width 58 height 11
type textarea "*"
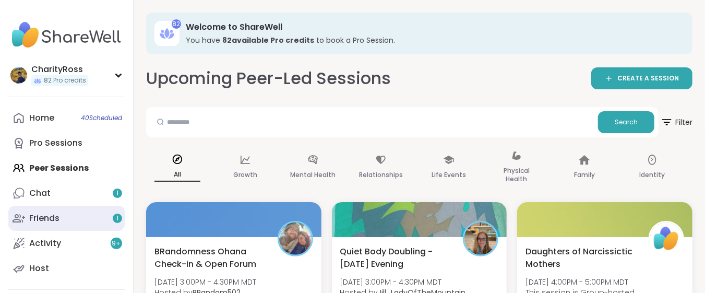
click at [114, 221] on div "1" at bounding box center [117, 217] width 9 height 9
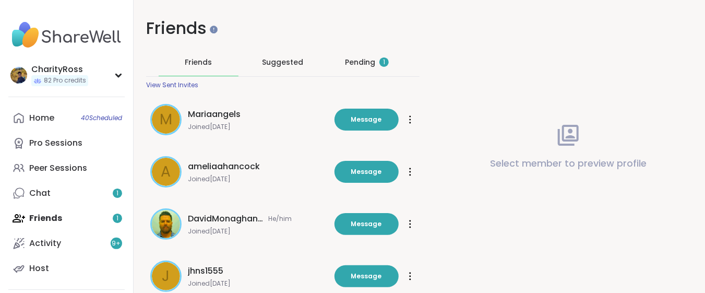
click at [370, 57] on div "Pending 1" at bounding box center [367, 62] width 44 height 10
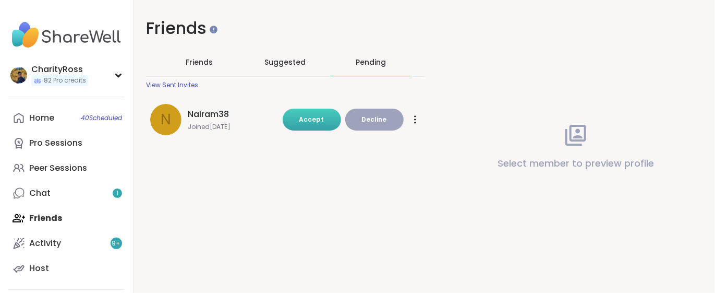
click at [323, 113] on button "Accept" at bounding box center [312, 120] width 58 height 22
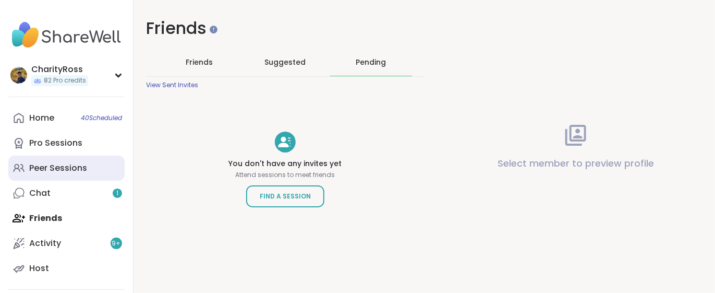
click at [90, 170] on link "Peer Sessions" at bounding box center [66, 167] width 116 height 25
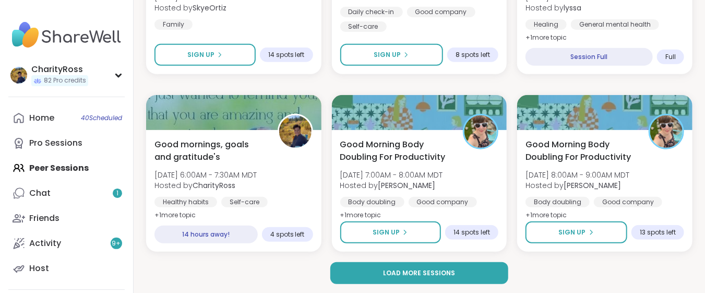
scroll to position [2059, 0]
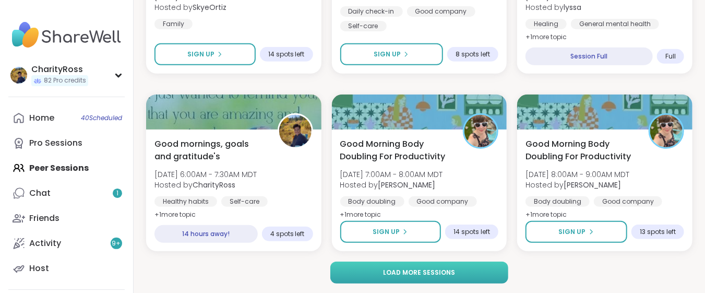
click at [486, 269] on button "Load more sessions" at bounding box center [419, 272] width 178 height 22
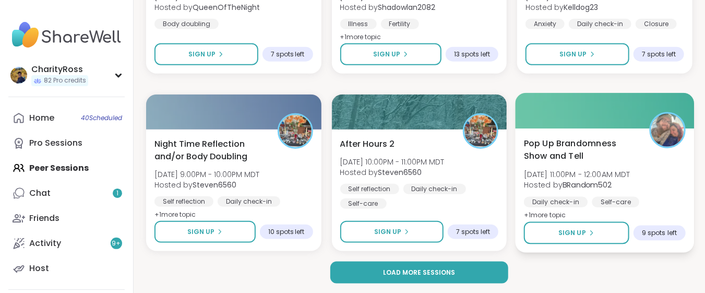
scroll to position [4188, 0]
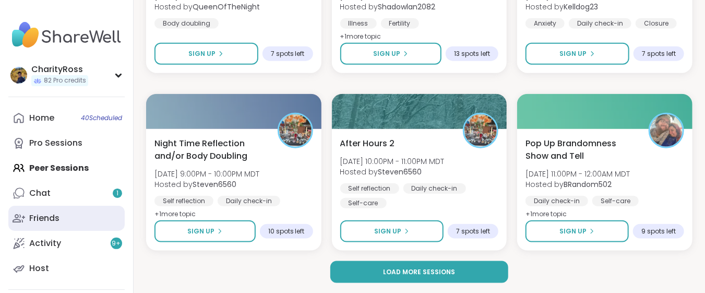
click at [79, 213] on link "Friends" at bounding box center [66, 218] width 116 height 25
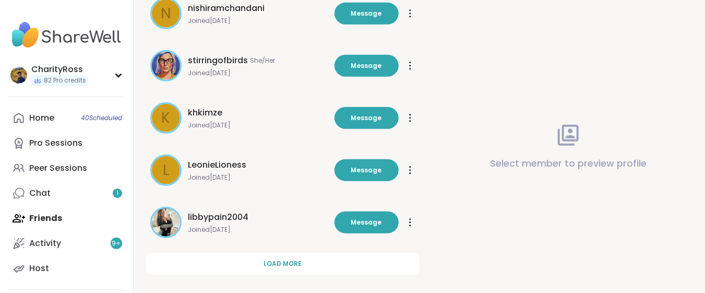
scroll to position [377, 0]
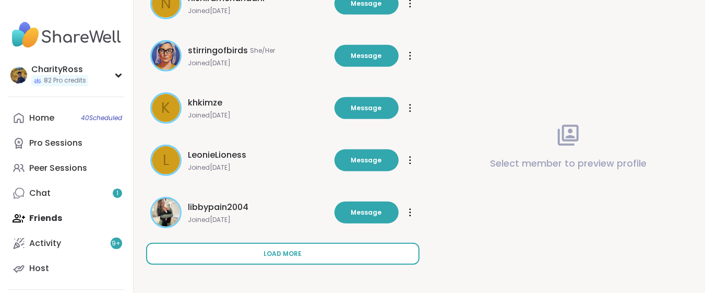
click at [316, 246] on button "Load more" at bounding box center [282, 254] width 273 height 22
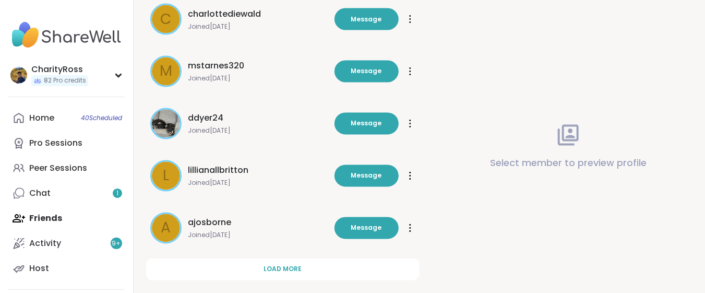
scroll to position [899, 0]
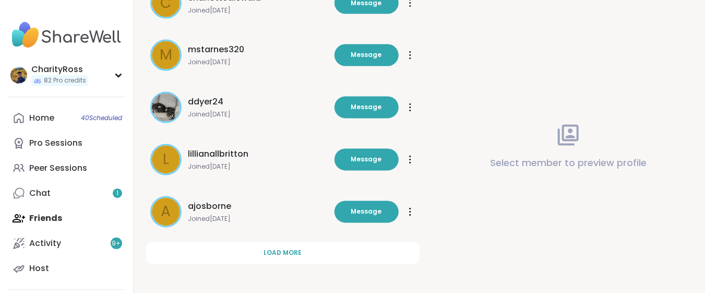
click at [316, 246] on button "Load more" at bounding box center [282, 253] width 273 height 22
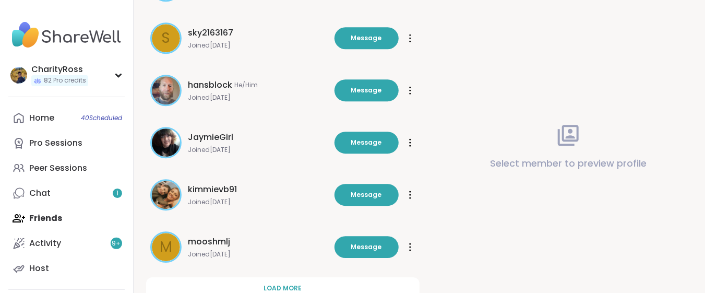
scroll to position [1420, 0]
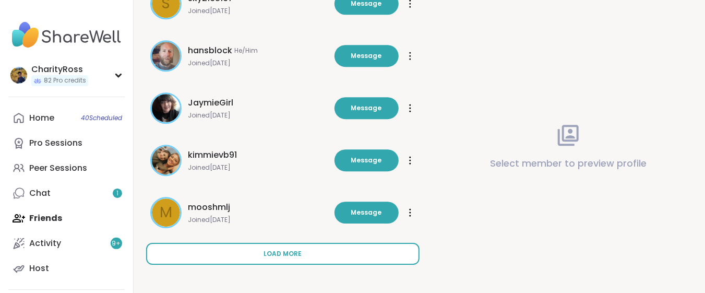
click at [316, 247] on button "Load more" at bounding box center [282, 254] width 273 height 22
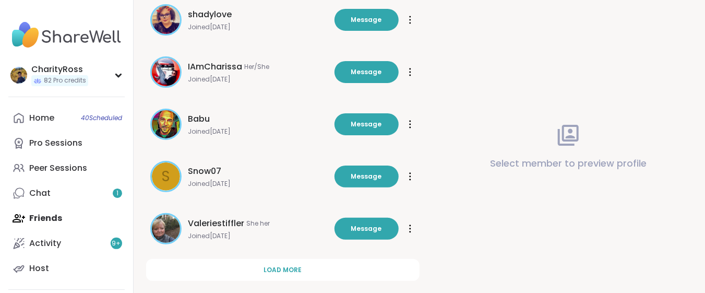
scroll to position [1942, 0]
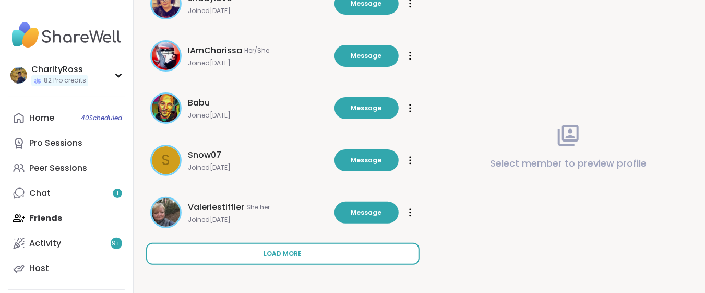
click at [319, 250] on button "Load more" at bounding box center [282, 254] width 273 height 22
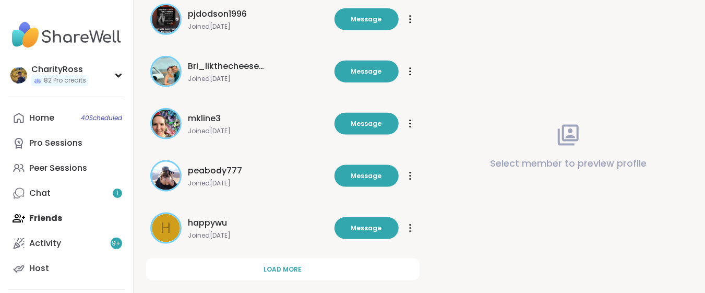
scroll to position [2464, 0]
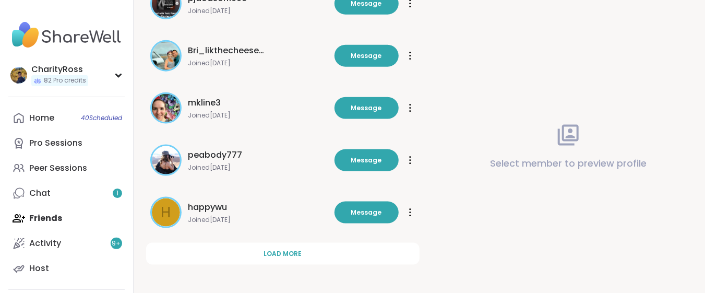
click at [319, 250] on button "Load more" at bounding box center [282, 254] width 273 height 22
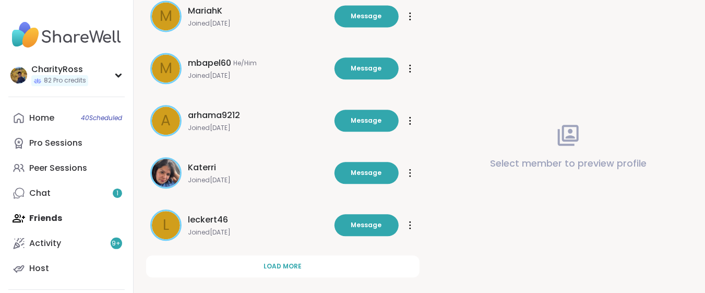
scroll to position [2985, 0]
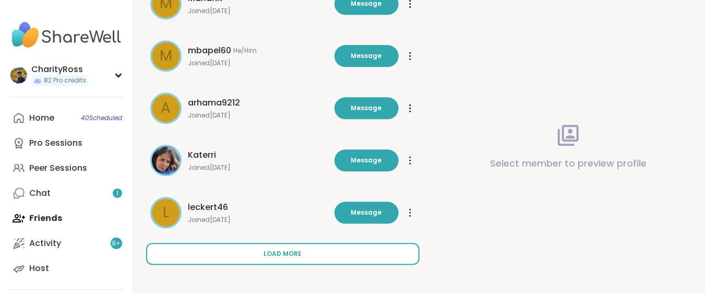
click at [319, 249] on button "Load more" at bounding box center [282, 254] width 273 height 22
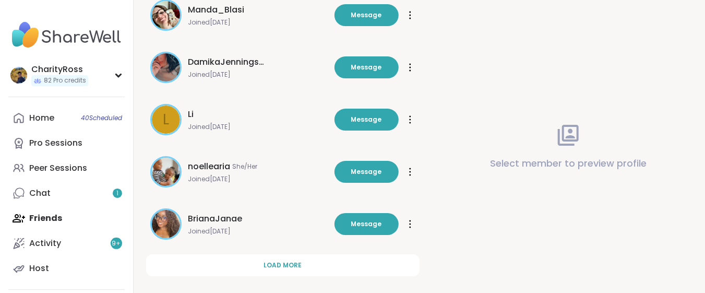
scroll to position [3507, 0]
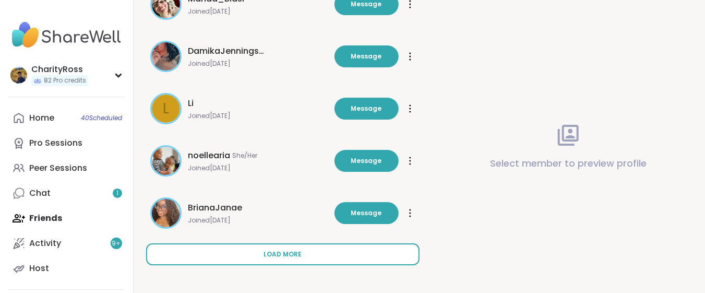
click at [319, 250] on button "Load more" at bounding box center [282, 254] width 273 height 22
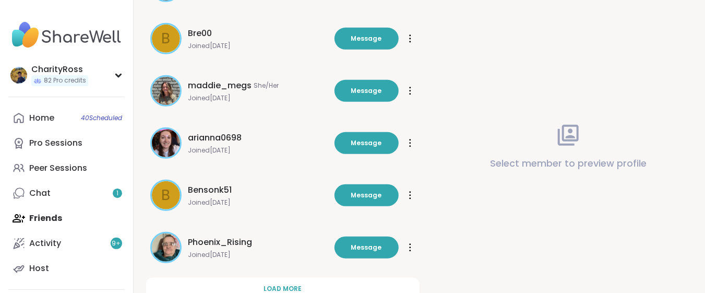
scroll to position [4029, 0]
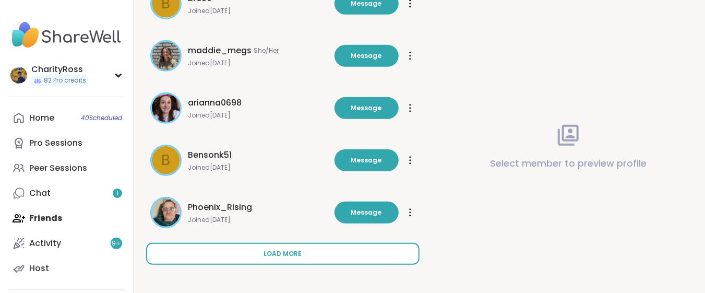
click at [319, 249] on button "Load more" at bounding box center [282, 254] width 273 height 22
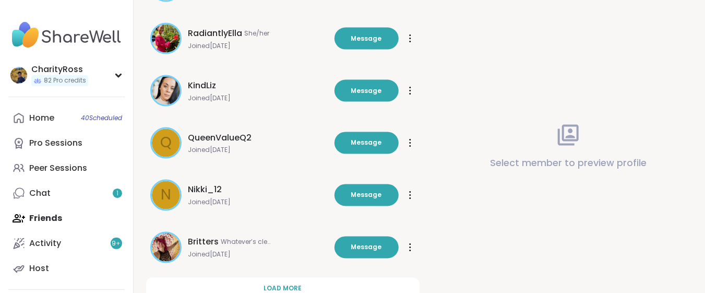
scroll to position [4550, 0]
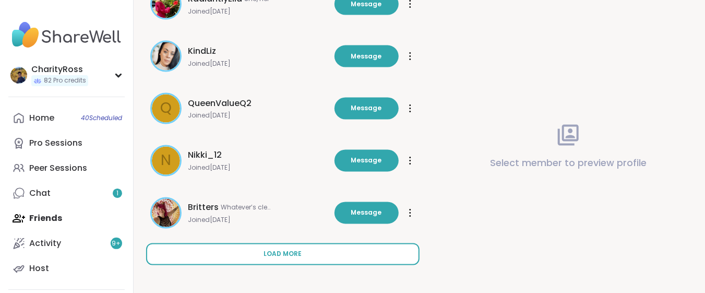
click at [319, 248] on button "Load more" at bounding box center [282, 254] width 273 height 22
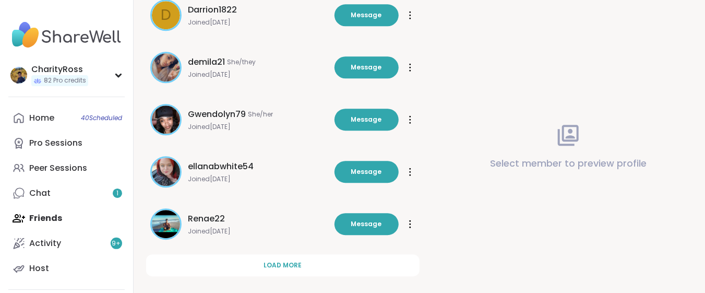
scroll to position [5072, 0]
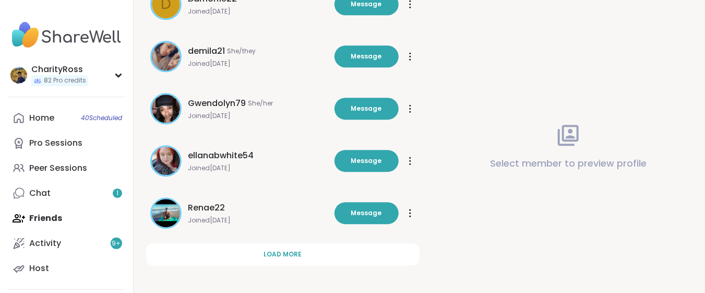
click at [319, 248] on button "Load more" at bounding box center [282, 254] width 273 height 22
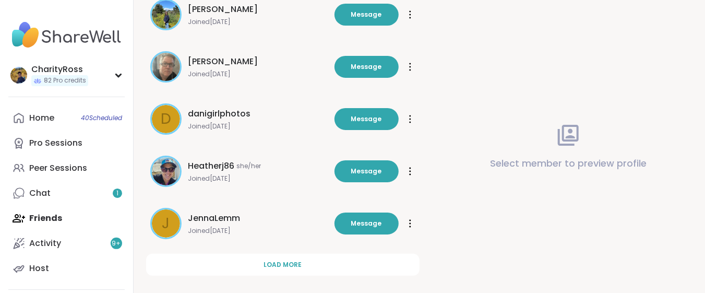
scroll to position [5593, 0]
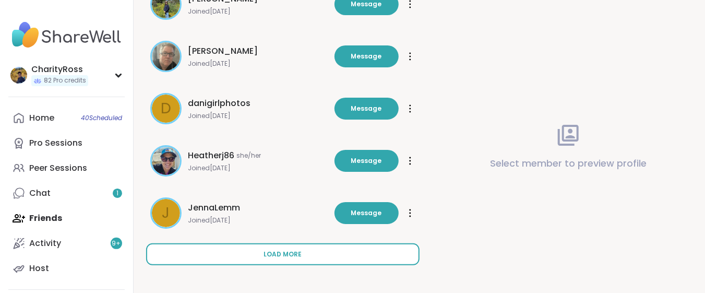
click at [319, 248] on button "Load more" at bounding box center [282, 254] width 273 height 22
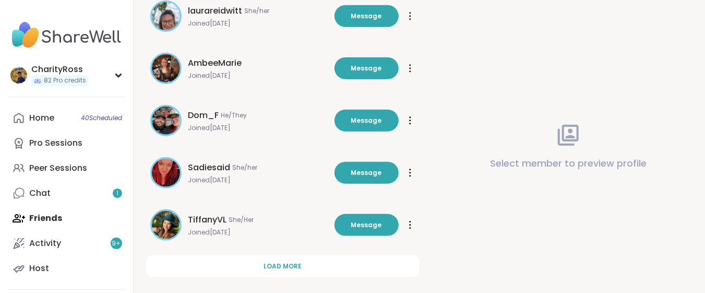
scroll to position [6115, 0]
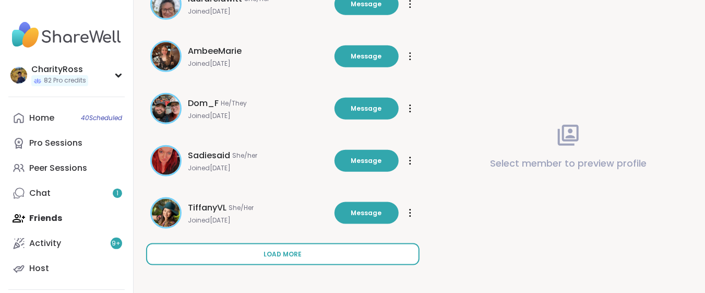
click at [319, 249] on button "Load more" at bounding box center [282, 254] width 273 height 22
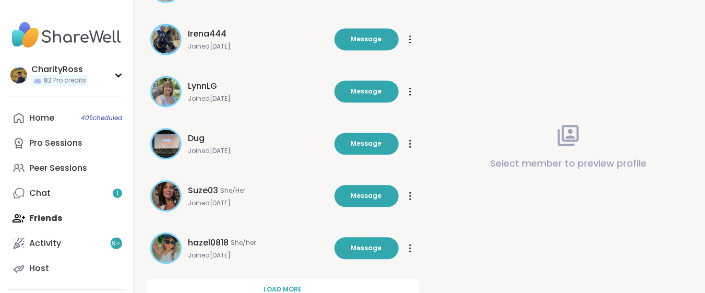
scroll to position [6636, 0]
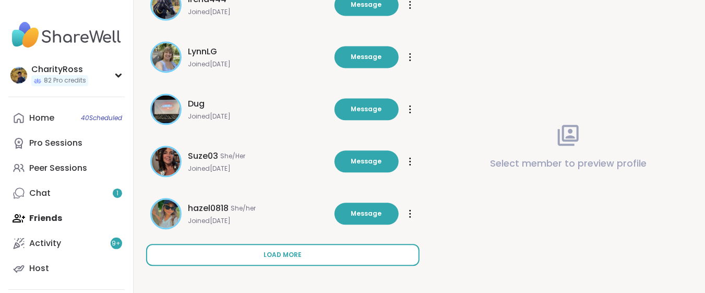
click at [319, 248] on button "Load more" at bounding box center [282, 255] width 273 height 22
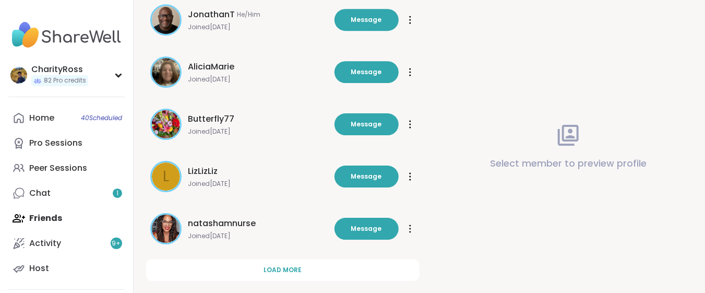
scroll to position [7159, 0]
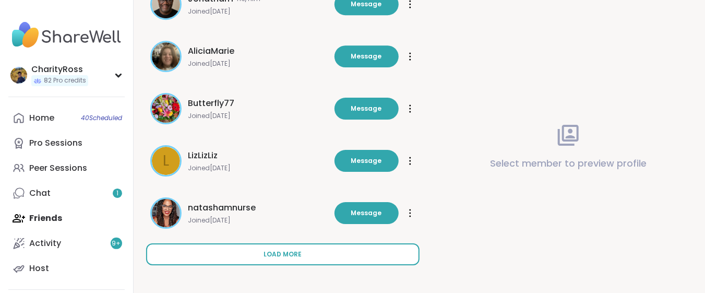
click at [319, 249] on button "Load more" at bounding box center [282, 254] width 273 height 22
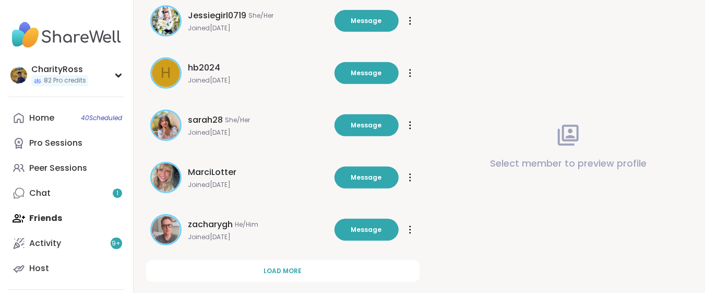
scroll to position [7680, 0]
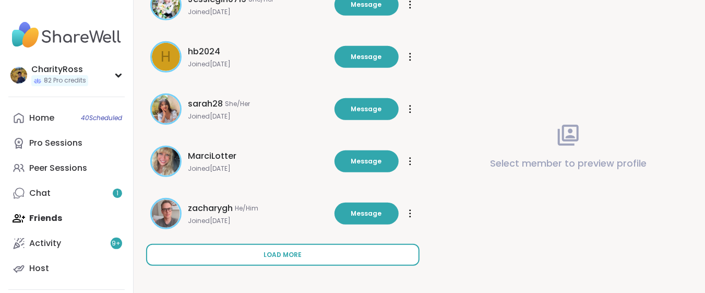
click at [319, 248] on button "Load more" at bounding box center [282, 255] width 273 height 22
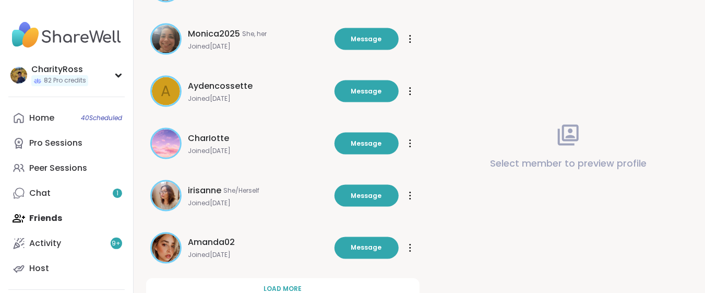
scroll to position [8202, 0]
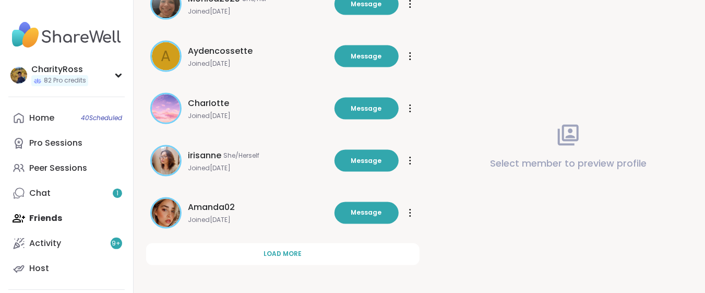
click at [319, 248] on button "Load more" at bounding box center [282, 254] width 273 height 22
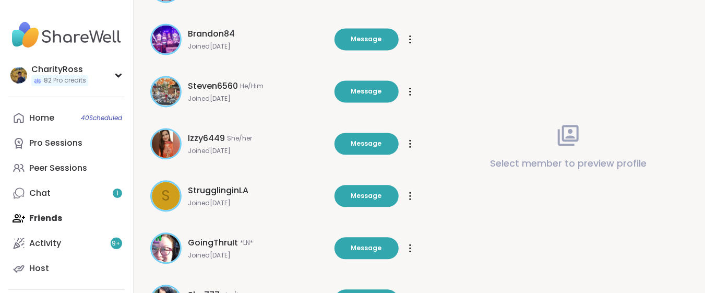
scroll to position [8550, 0]
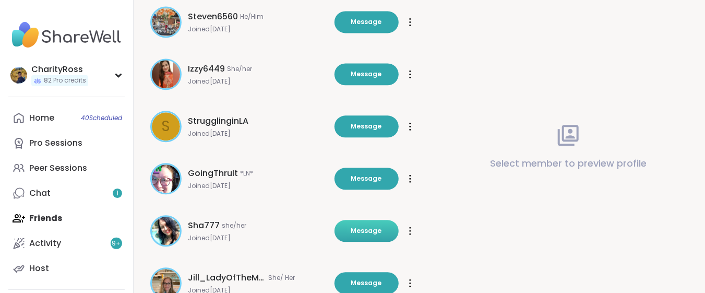
click at [375, 226] on span "Message" at bounding box center [366, 230] width 31 height 9
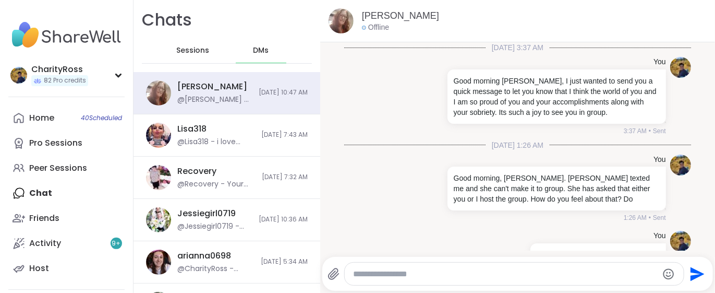
scroll to position [588, 0]
